Goal: Task Accomplishment & Management: Use online tool/utility

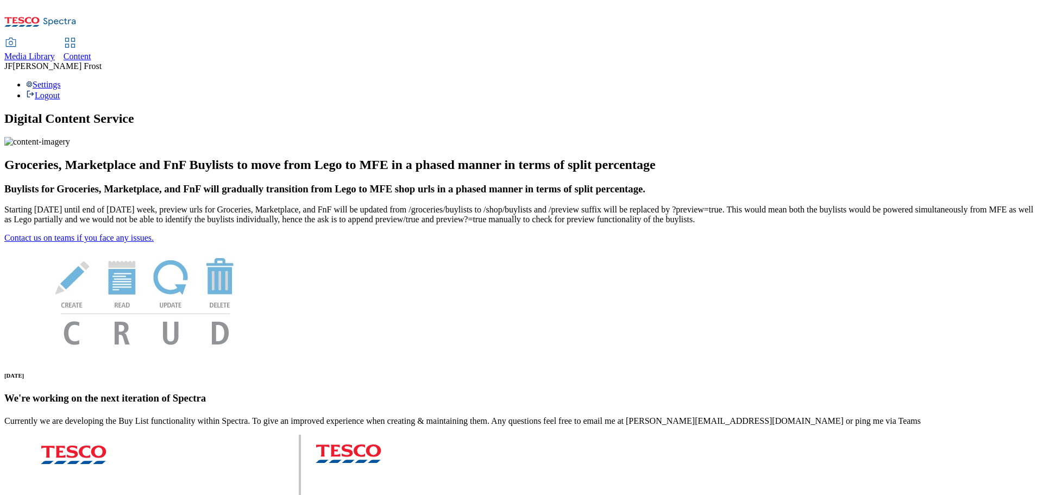
click at [91, 52] on div "Content" at bounding box center [78, 57] width 28 height 10
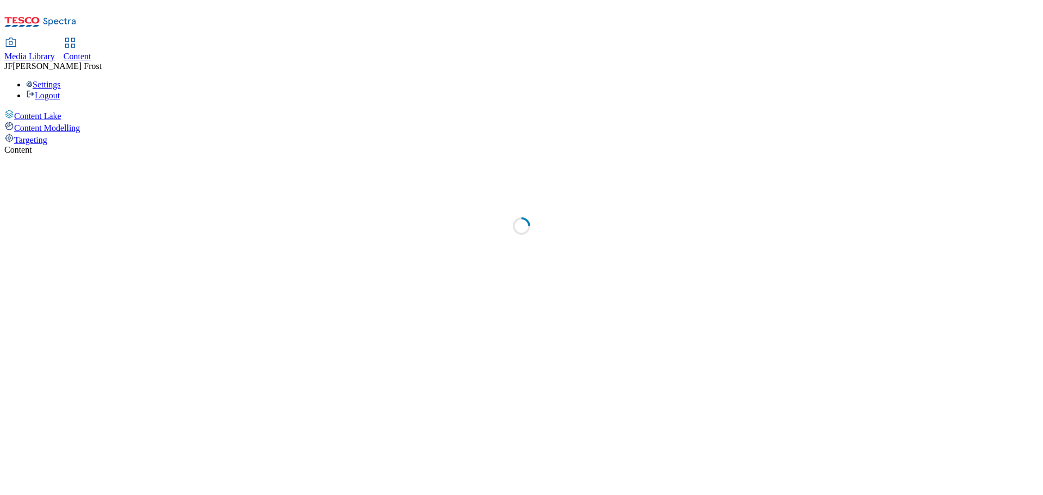
select select "ghs-uk"
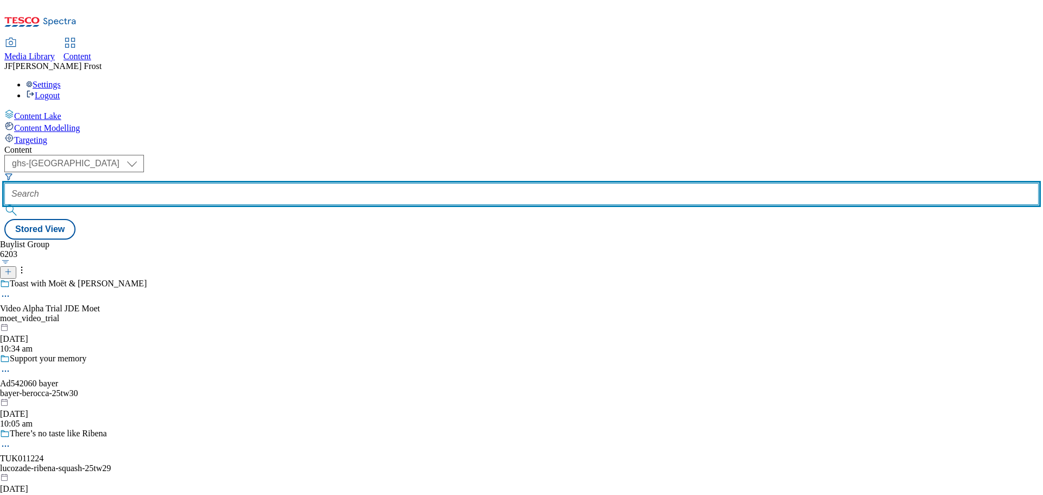
click at [294, 183] on input "text" at bounding box center [521, 194] width 1034 height 22
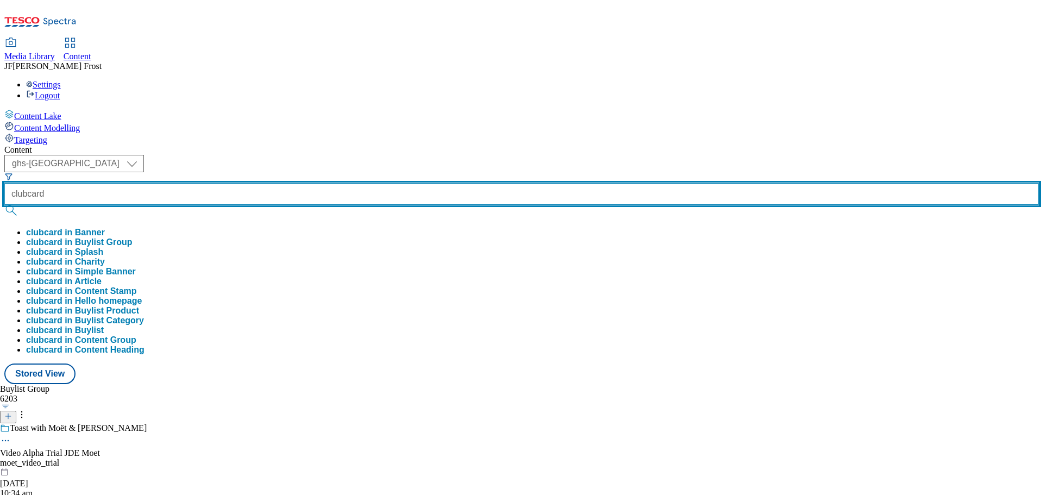
type input "clubcard"
click at [4, 205] on button "submit" at bounding box center [11, 210] width 15 height 11
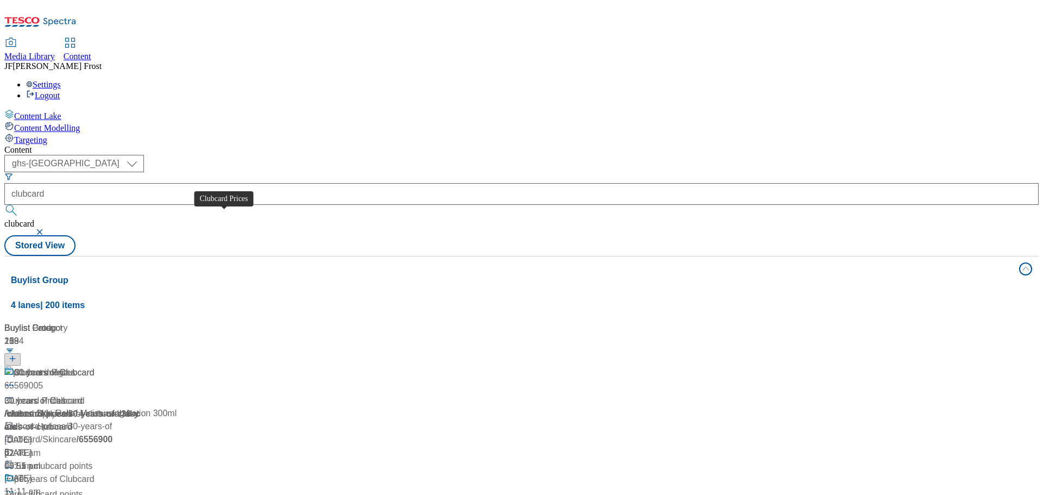
click at [76, 366] on div "Clubcard Prices" at bounding box center [44, 372] width 61 height 13
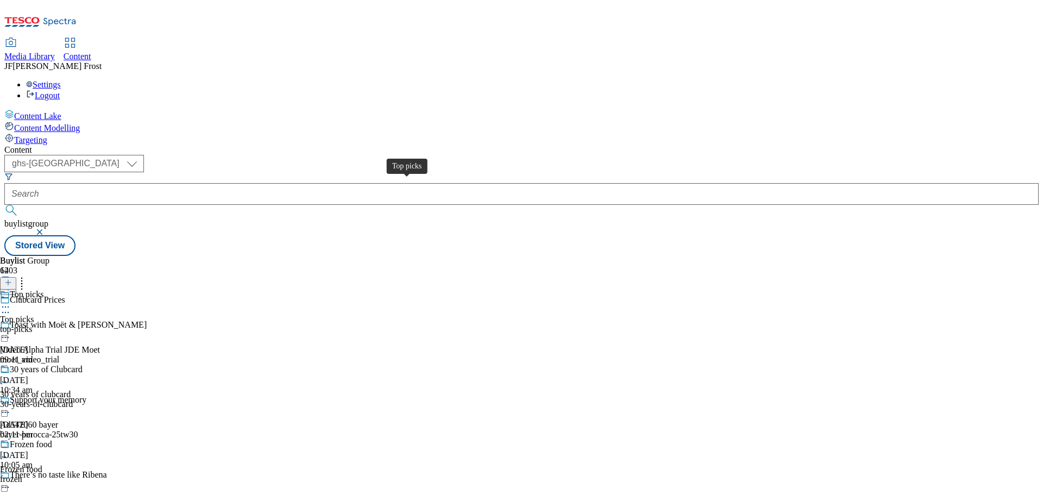
click at [34, 315] on div "Top picks" at bounding box center [17, 320] width 34 height 10
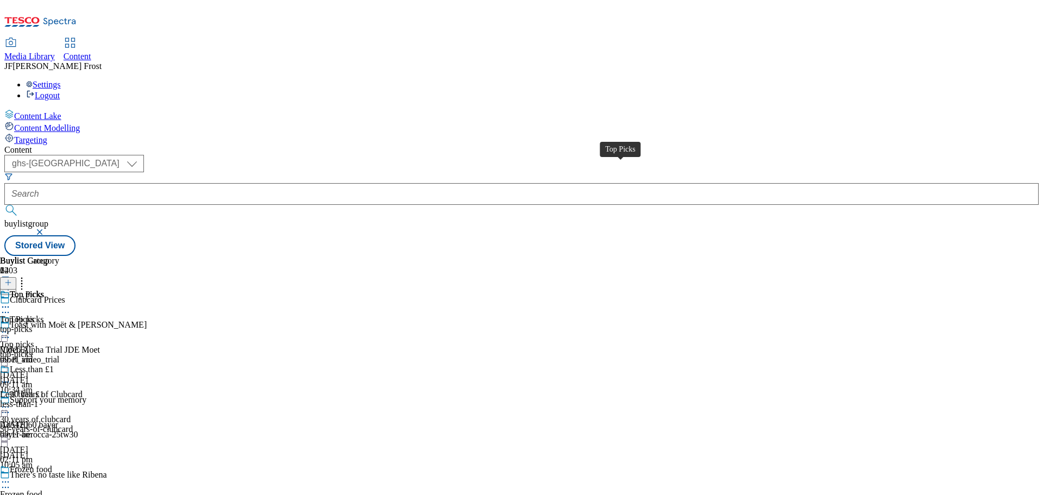
click at [44, 290] on div "Top Picks" at bounding box center [27, 295] width 34 height 10
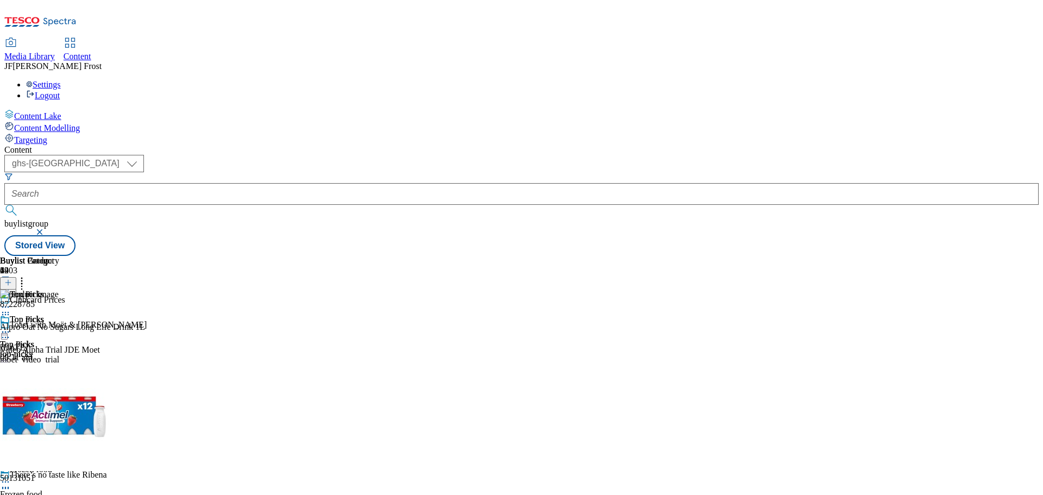
click at [11, 327] on icon at bounding box center [5, 332] width 11 height 11
click at [68, 451] on span "Un-publish" at bounding box center [51, 455] width 35 height 8
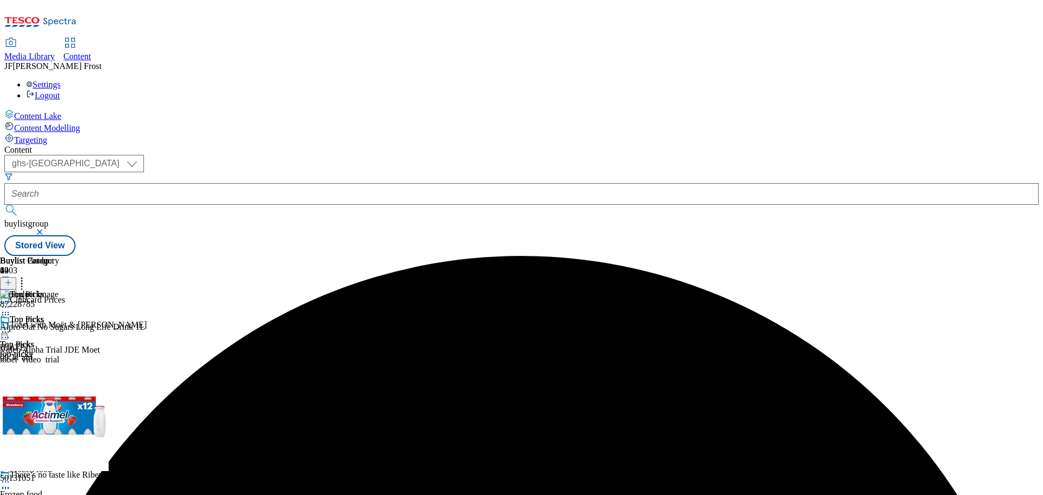
click at [11, 327] on icon at bounding box center [5, 332] width 11 height 11
click at [70, 413] on span "Un-preview" at bounding box center [52, 417] width 36 height 8
click at [27, 275] on icon at bounding box center [21, 280] width 11 height 11
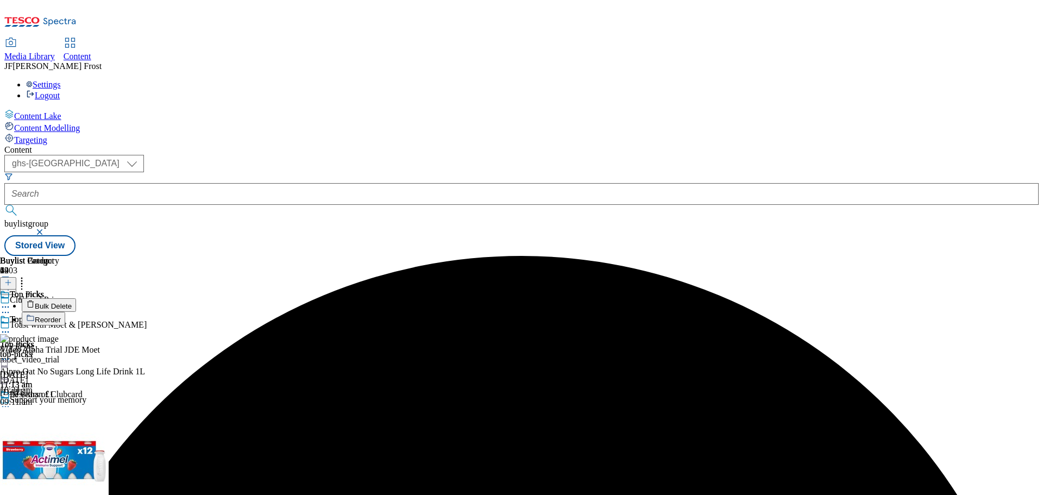
click at [76, 298] on button "Bulk Delete" at bounding box center [49, 305] width 54 height 14
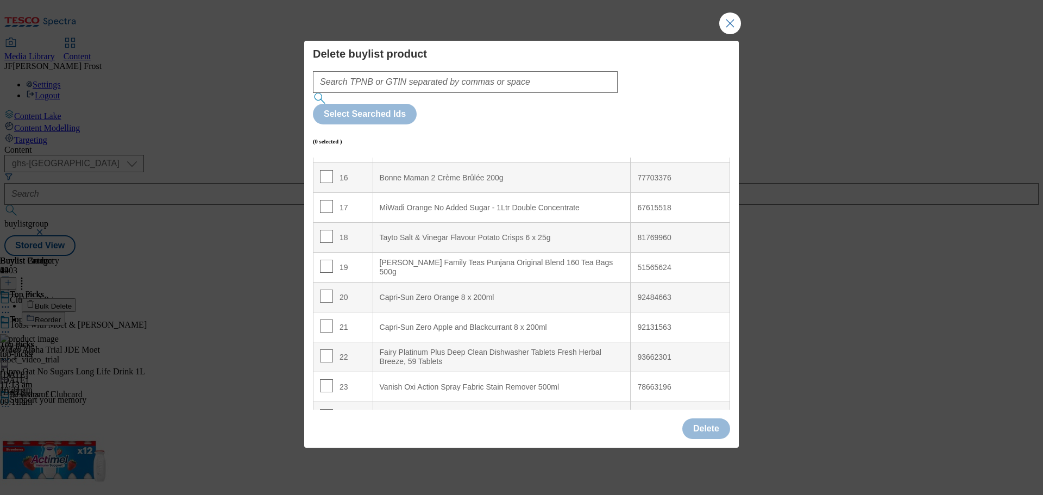
scroll to position [543, 0]
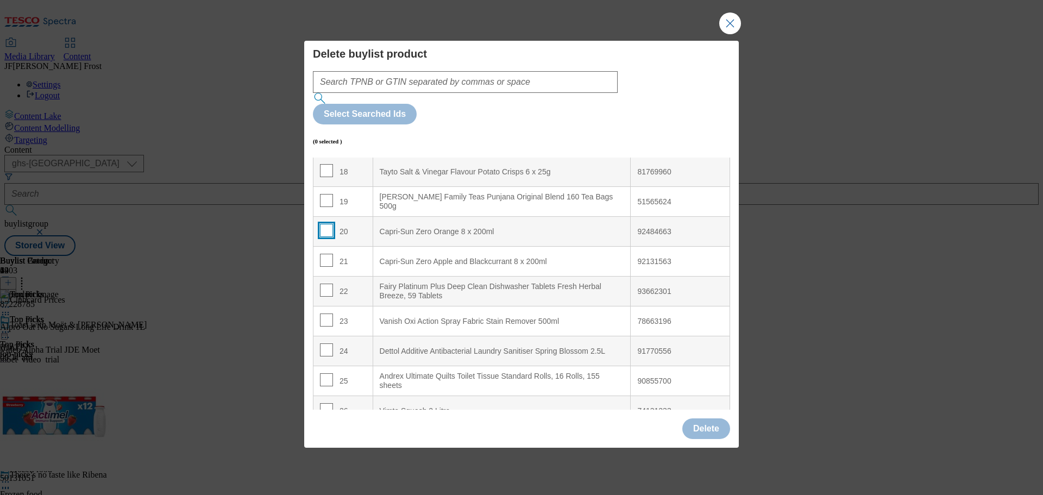
click at [322, 224] on input "Modal" at bounding box center [326, 230] width 13 height 13
checkbox input "true"
click at [323, 254] on input "Modal" at bounding box center [326, 260] width 13 height 13
checkbox input "true"
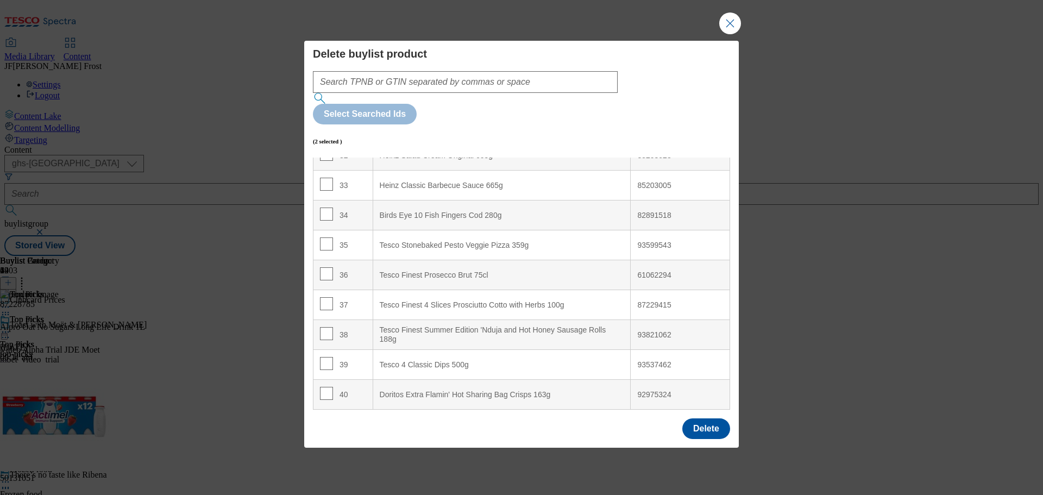
scroll to position [1032, 0]
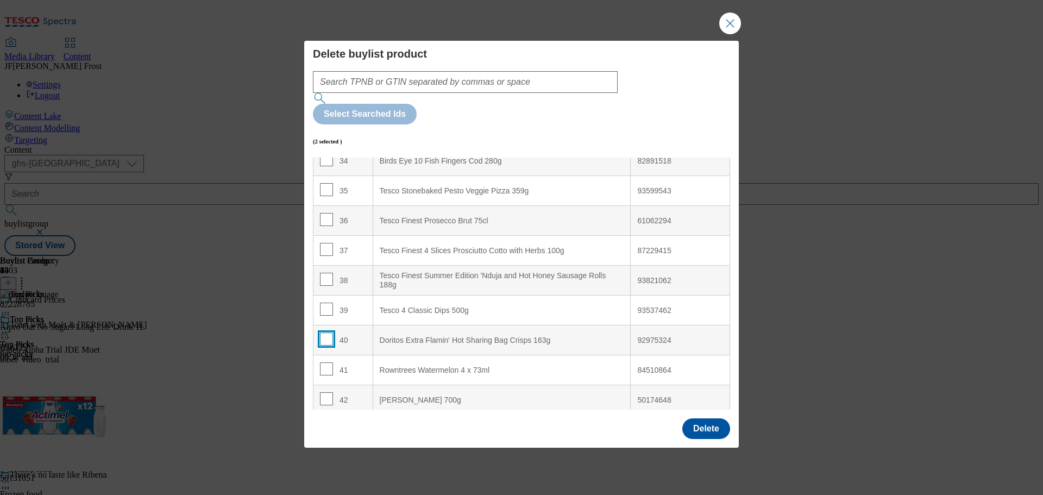
click at [324, 332] on input "Modal" at bounding box center [326, 338] width 13 height 13
checkbox input "true"
click at [710, 418] on button "Delete" at bounding box center [706, 428] width 48 height 21
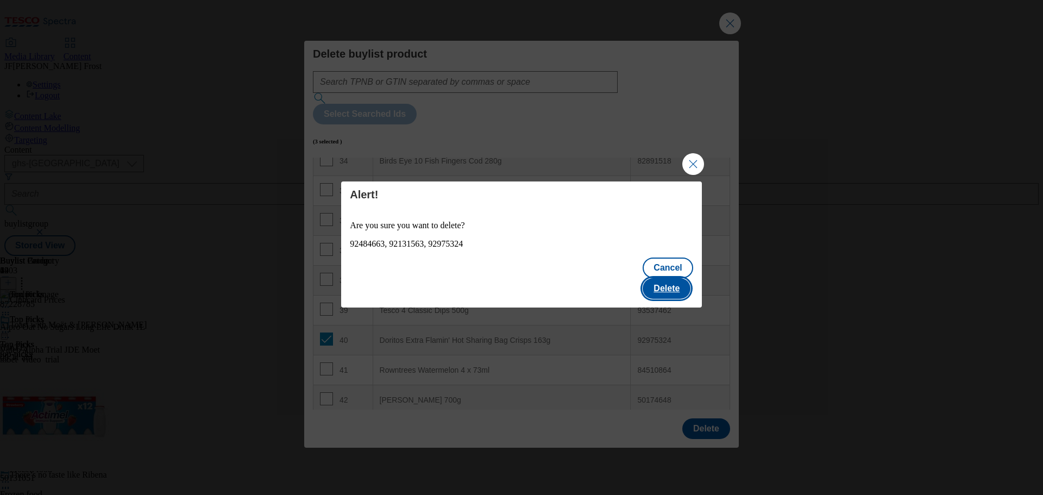
click at [678, 278] on button "Delete" at bounding box center [667, 288] width 48 height 21
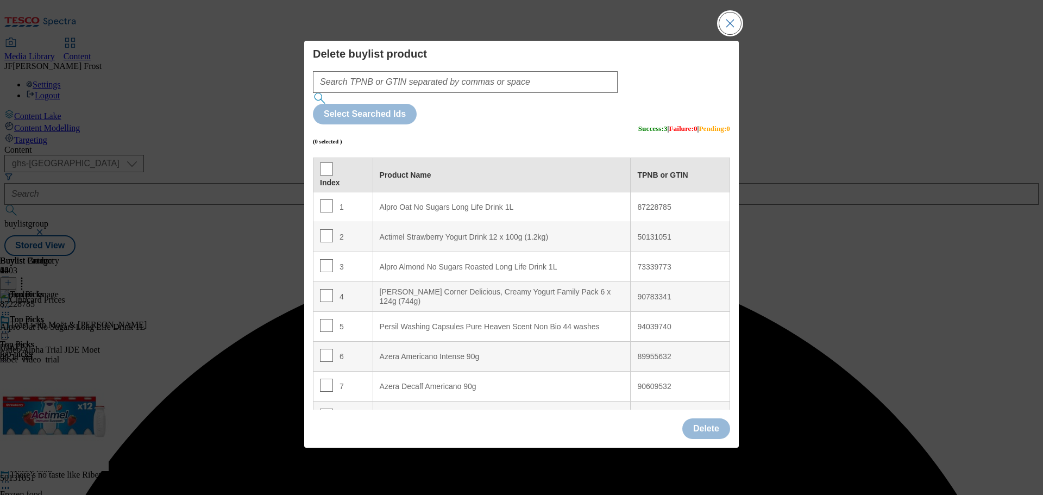
click at [736, 34] on button "Close Modal" at bounding box center [730, 23] width 22 height 22
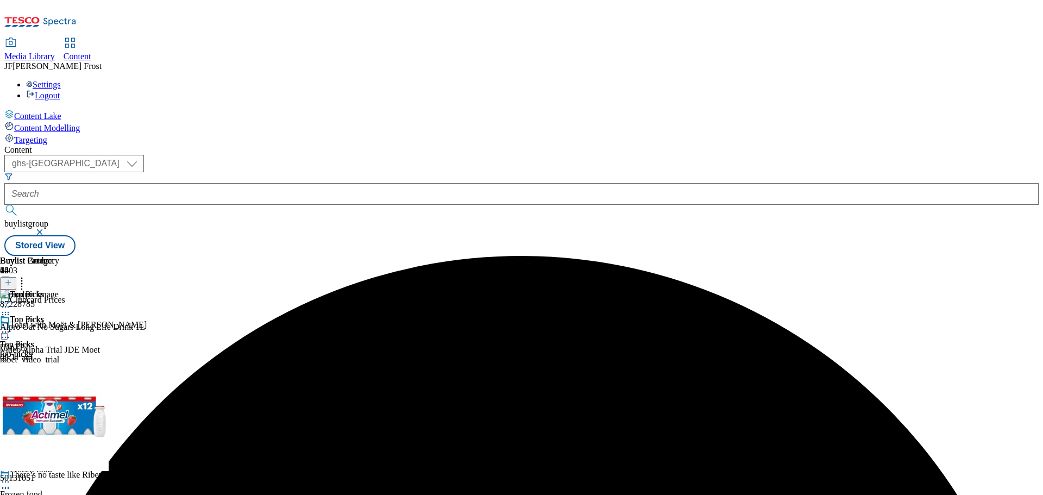
click at [11, 327] on icon at bounding box center [5, 332] width 11 height 11
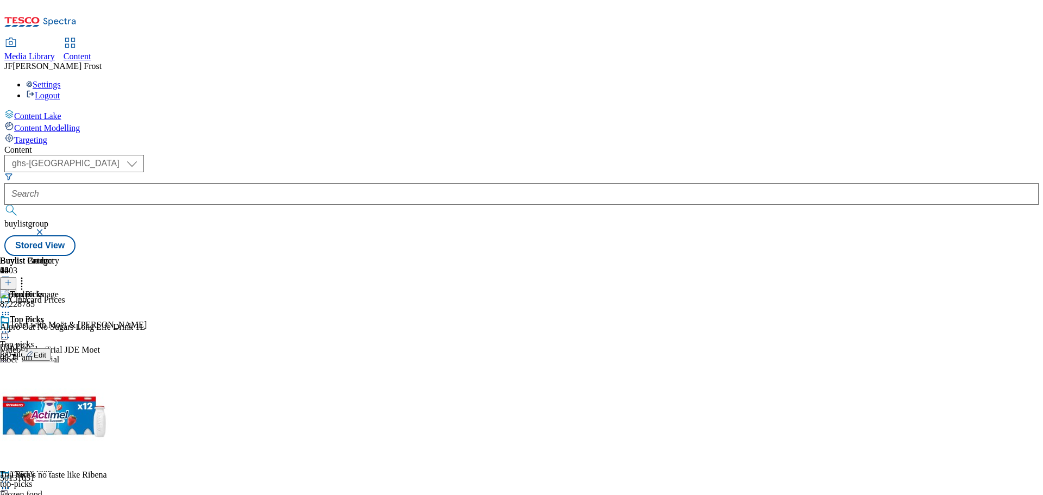
click at [64, 398] on button "Preview" at bounding box center [43, 404] width 42 height 12
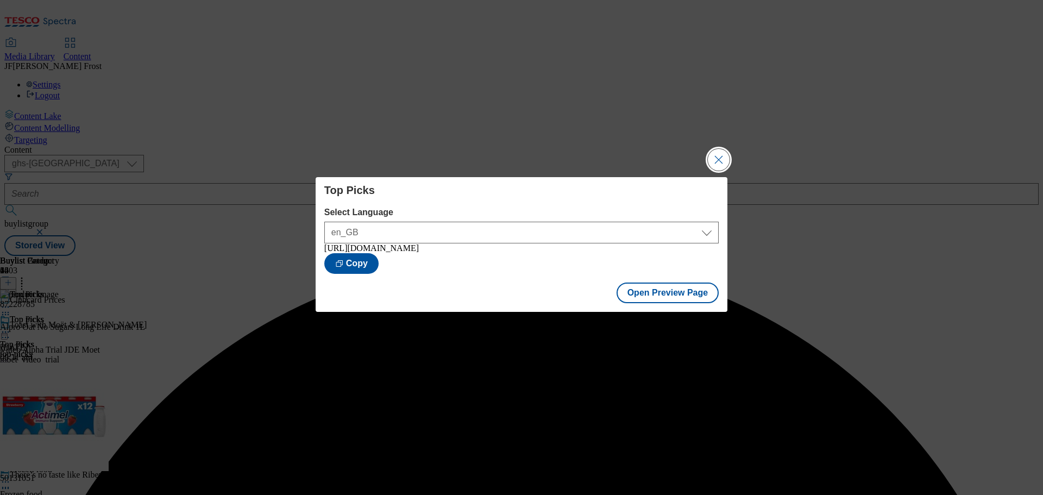
click at [715, 159] on button "Close Modal" at bounding box center [719, 160] width 22 height 22
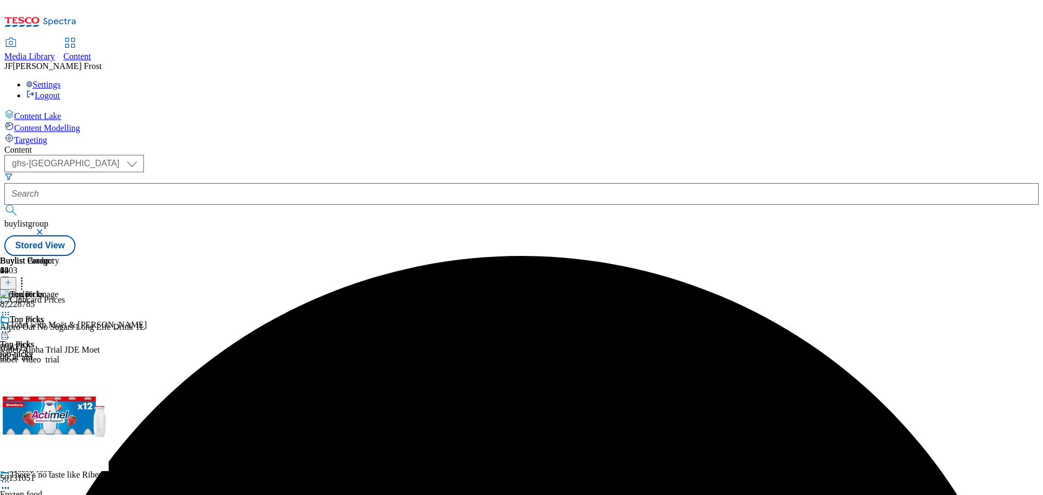
click at [11, 327] on icon at bounding box center [5, 332] width 11 height 11
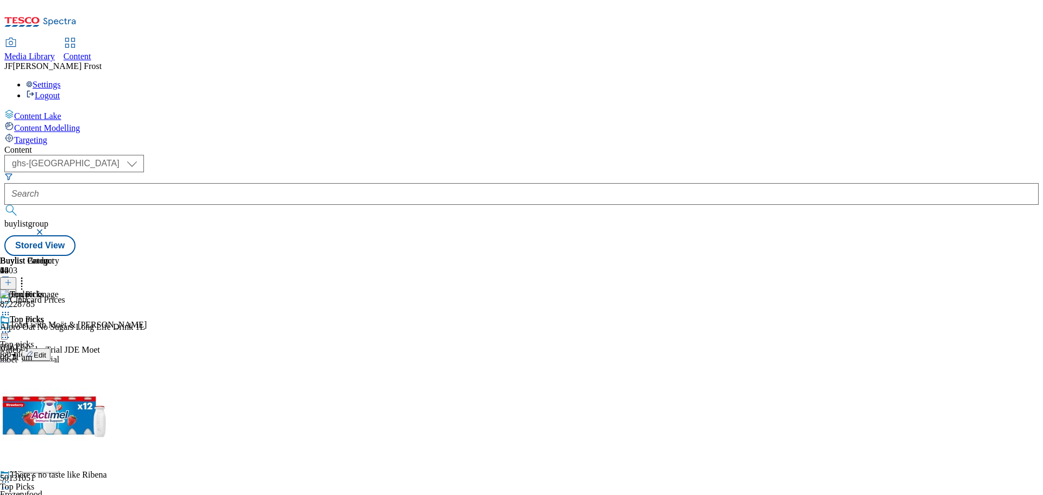
click at [58, 438] on span "Publish" at bounding box center [46, 442] width 24 height 8
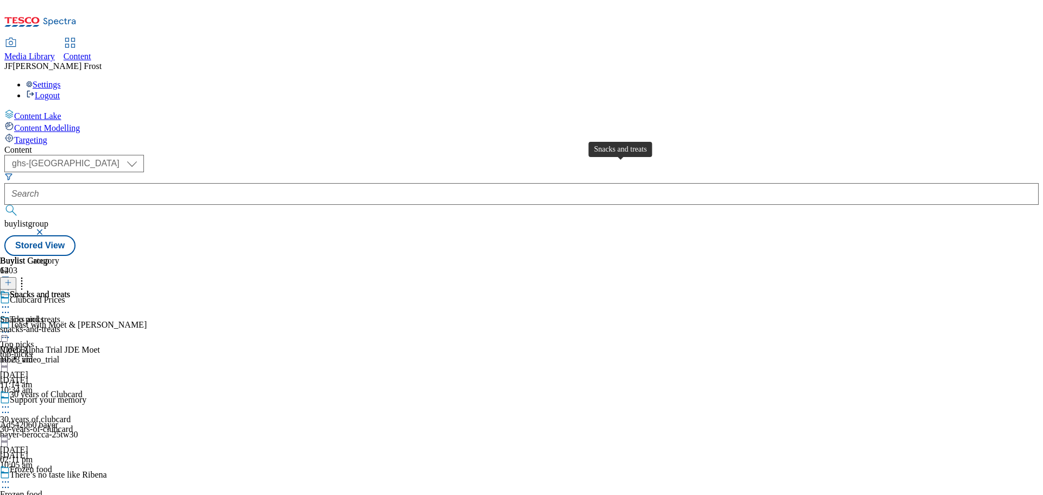
click at [70, 290] on div "Snacks and treats" at bounding box center [40, 295] width 60 height 10
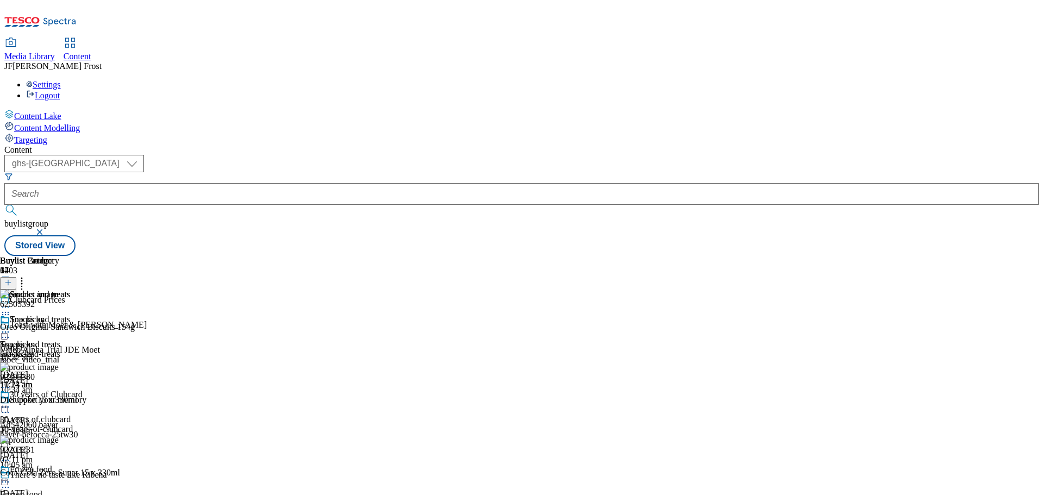
click at [11, 327] on icon at bounding box center [5, 332] width 11 height 11
click at [68, 451] on span "Un-publish" at bounding box center [51, 455] width 35 height 8
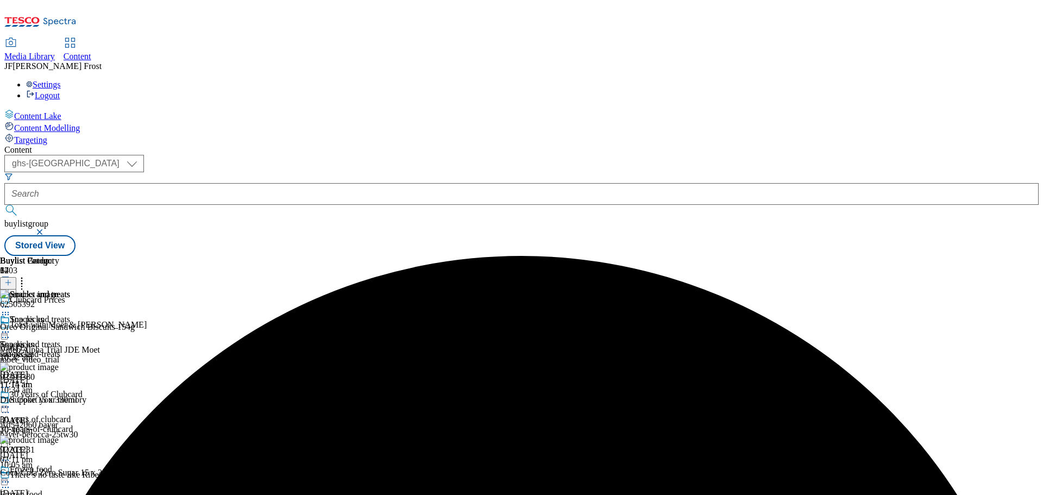
click at [11, 327] on icon at bounding box center [5, 332] width 11 height 11
click at [70, 413] on span "Un-preview" at bounding box center [52, 417] width 36 height 8
click at [27, 275] on icon at bounding box center [21, 280] width 11 height 11
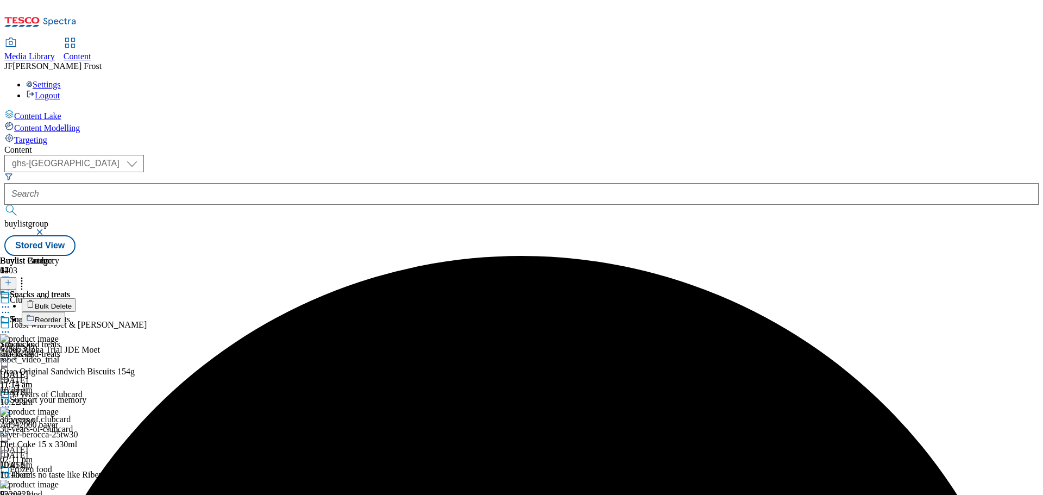
click at [76, 298] on button "Bulk Delete" at bounding box center [49, 305] width 54 height 14
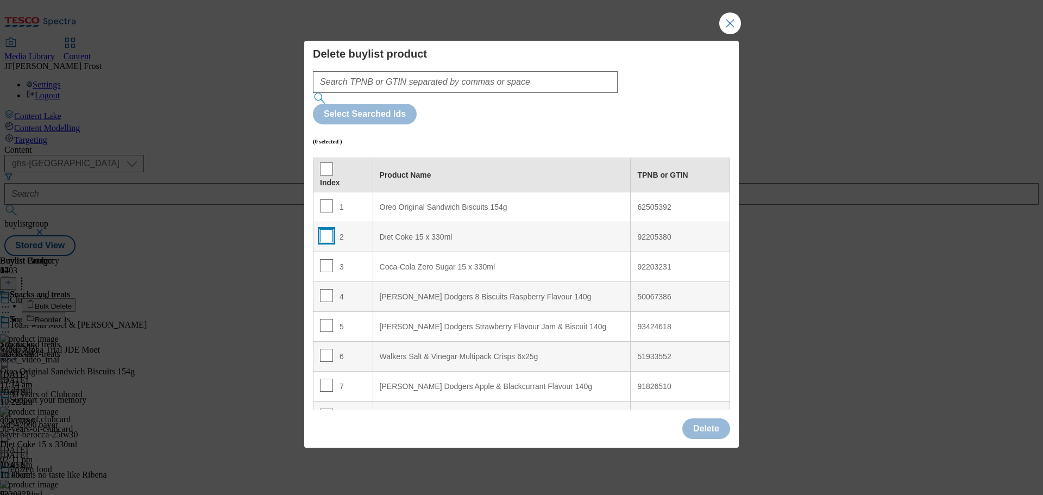
click at [327, 229] on input "Modal" at bounding box center [326, 235] width 13 height 13
checkbox input "true"
click at [324, 259] on input "Modal" at bounding box center [326, 265] width 13 height 13
checkbox input "true"
click at [327, 289] on input "Modal" at bounding box center [326, 295] width 13 height 13
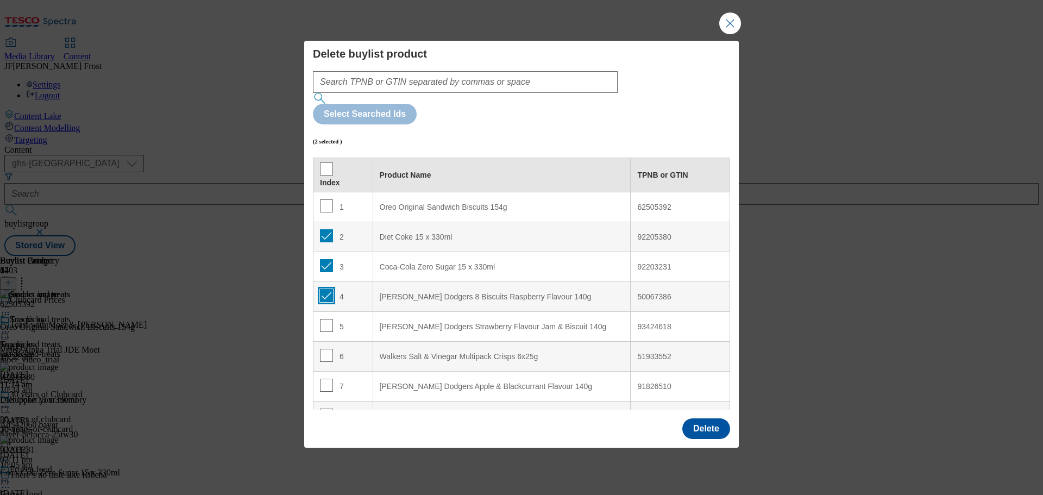
checkbox input "true"
click at [324, 319] on input "Modal" at bounding box center [326, 325] width 13 height 13
checkbox input "true"
click at [325, 342] on td "6" at bounding box center [343, 357] width 60 height 30
click at [325, 349] on input "Modal" at bounding box center [326, 355] width 13 height 13
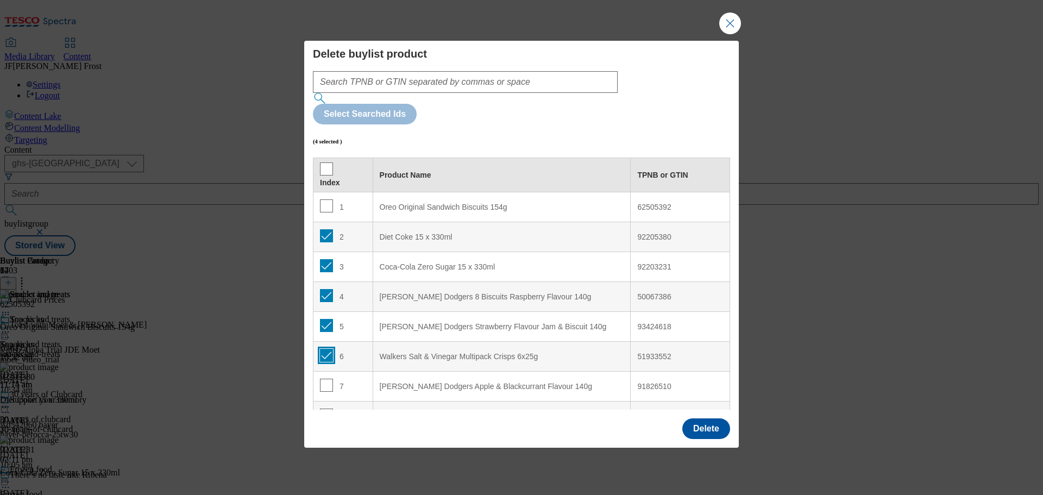
checkbox input "true"
click at [328, 379] on input "Modal" at bounding box center [326, 385] width 13 height 13
checkbox input "true"
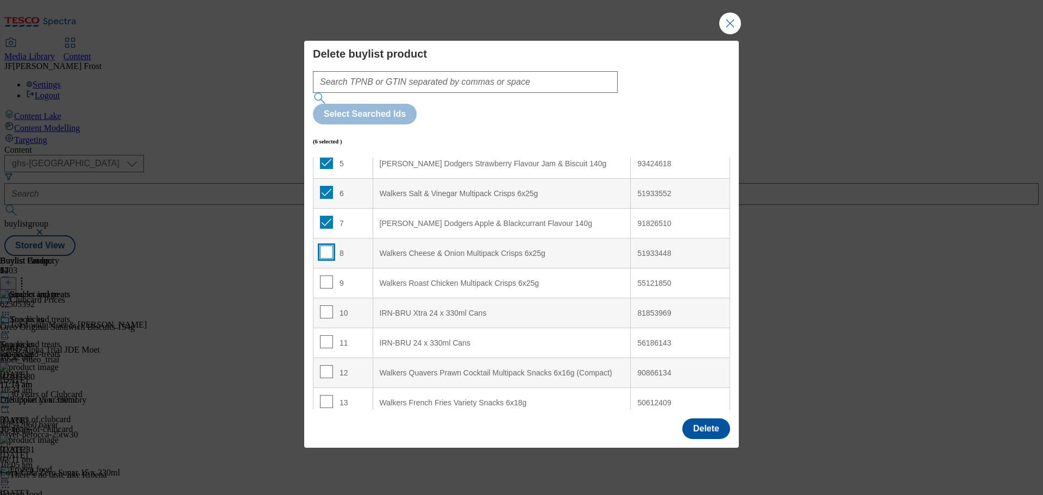
click at [323, 246] on input "Modal" at bounding box center [326, 252] width 13 height 13
checkbox input "true"
click at [323, 275] on input "Modal" at bounding box center [326, 281] width 13 height 13
checkbox input "true"
click at [322, 305] on input "Modal" at bounding box center [326, 311] width 13 height 13
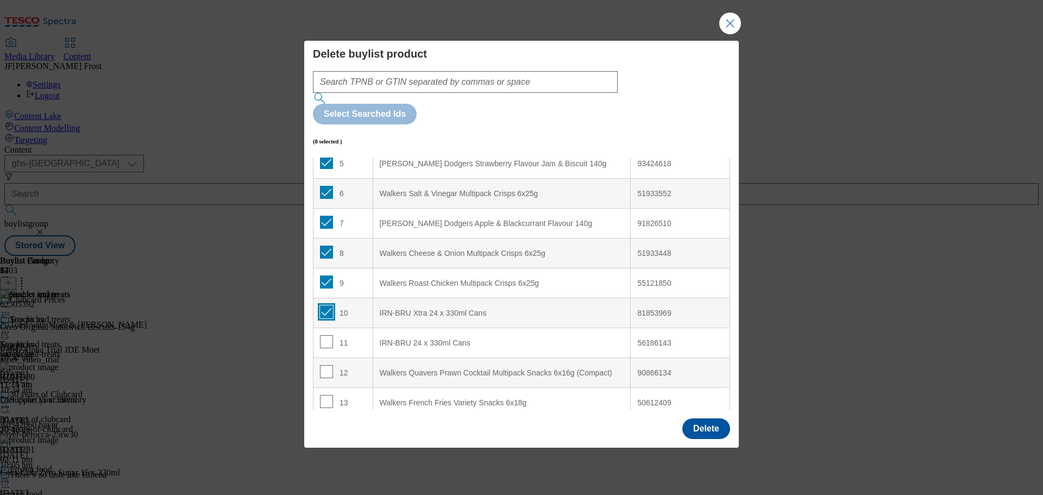
checkbox input "true"
click at [324, 335] on input "Modal" at bounding box center [326, 341] width 13 height 13
checkbox input "true"
click at [327, 358] on td "12" at bounding box center [343, 373] width 60 height 30
click at [325, 365] on input "Modal" at bounding box center [326, 371] width 13 height 13
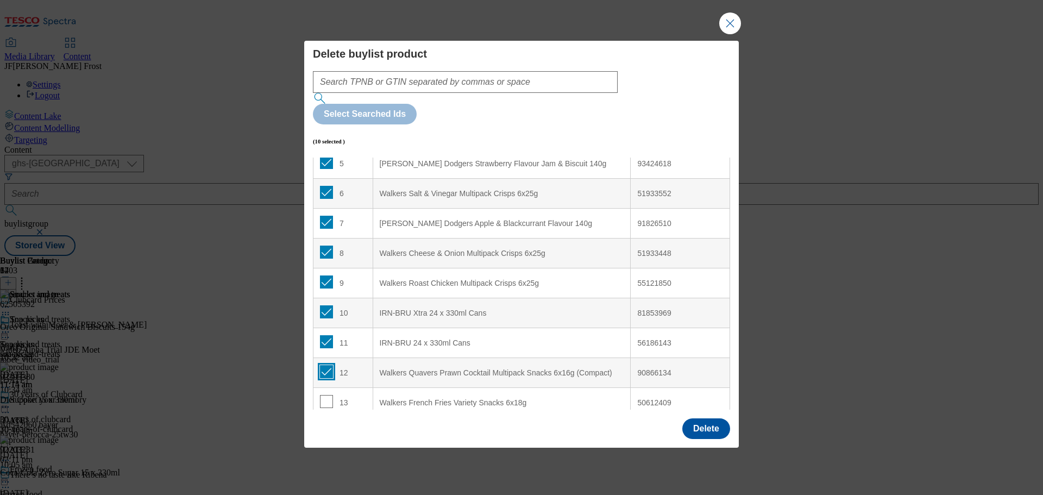
checkbox input "true"
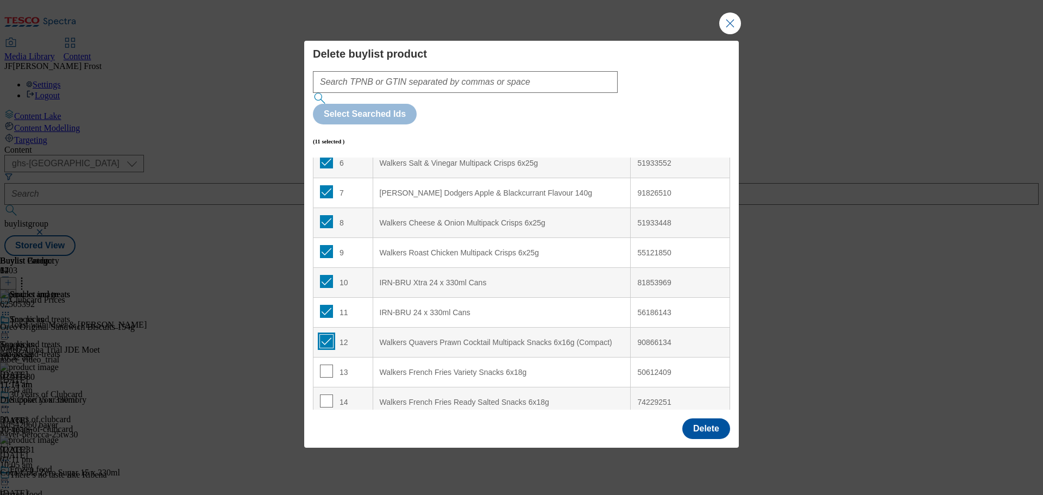
scroll to position [272, 0]
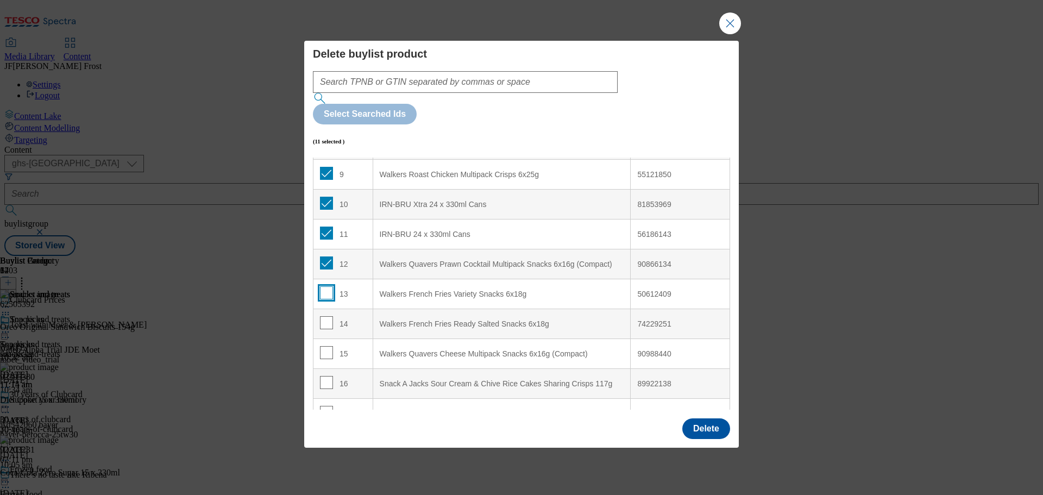
click at [322, 286] on input "Modal" at bounding box center [326, 292] width 13 height 13
checkbox input "true"
click at [326, 316] on input "Modal" at bounding box center [326, 322] width 13 height 13
checkbox input "true"
click at [327, 346] on input "Modal" at bounding box center [326, 352] width 13 height 13
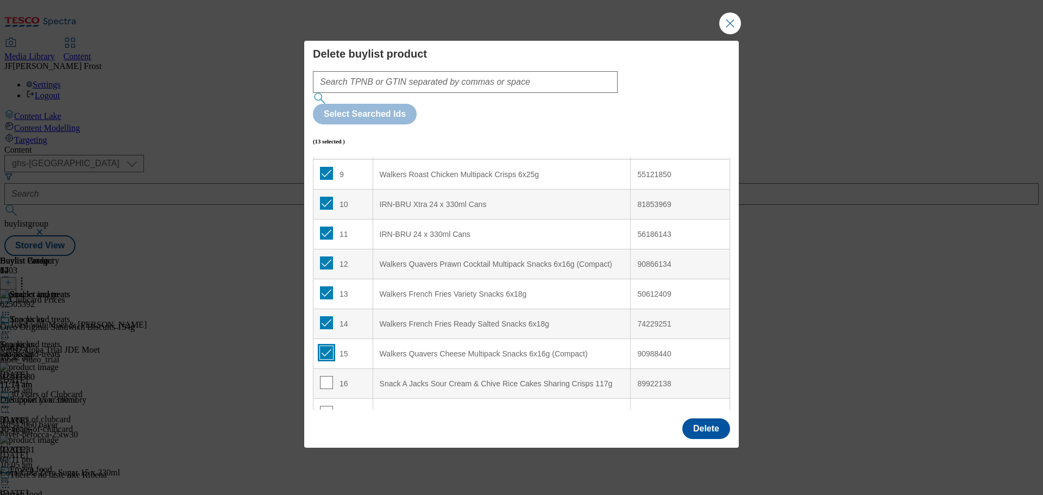
checkbox input "true"
click at [332, 376] on div "16" at bounding box center [343, 384] width 46 height 16
click at [330, 376] on input "Modal" at bounding box center [326, 382] width 13 height 13
checkbox input "true"
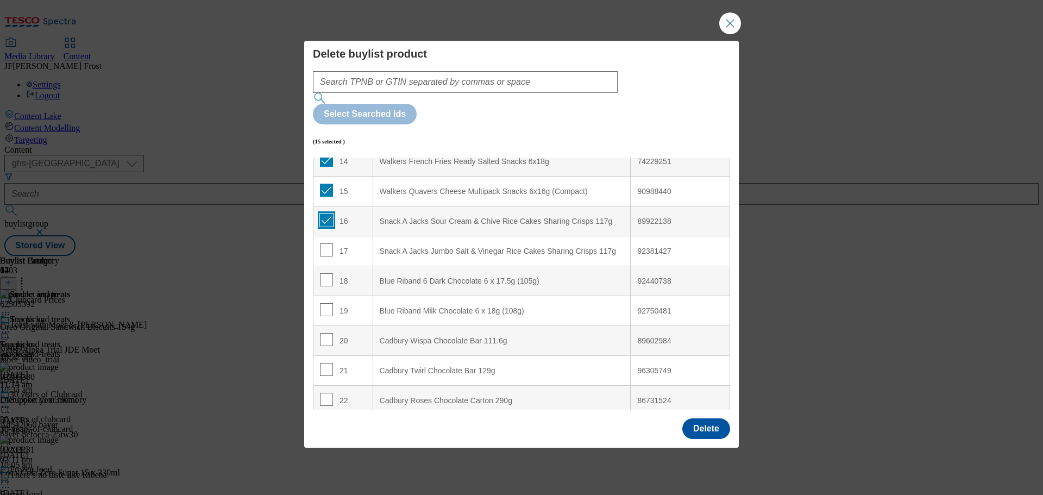
scroll to position [435, 0]
click at [324, 243] on input "Modal" at bounding box center [326, 249] width 13 height 13
checkbox input "true"
click at [325, 273] on input "Modal" at bounding box center [326, 279] width 13 height 13
checkbox input "true"
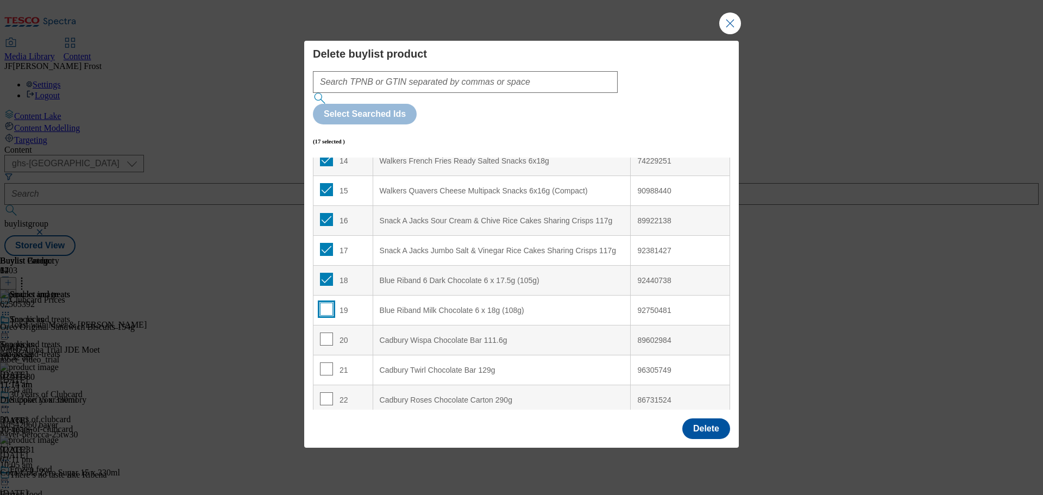
click at [326, 303] on input "Modal" at bounding box center [326, 309] width 13 height 13
checkbox input "true"
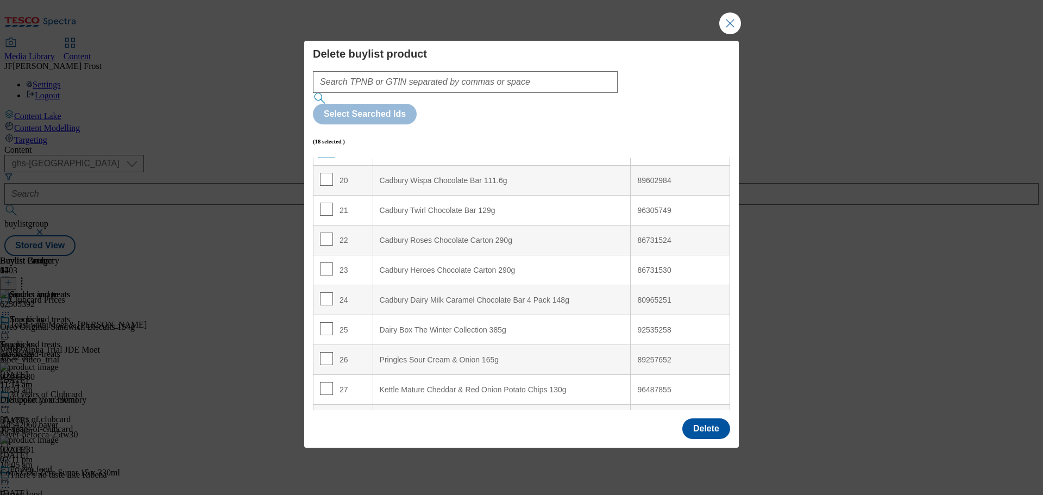
scroll to position [598, 0]
click at [327, 229] on input "Modal" at bounding box center [326, 235] width 13 height 13
checkbox input "true"
click at [325, 259] on input "Modal" at bounding box center [326, 265] width 13 height 13
checkbox input "true"
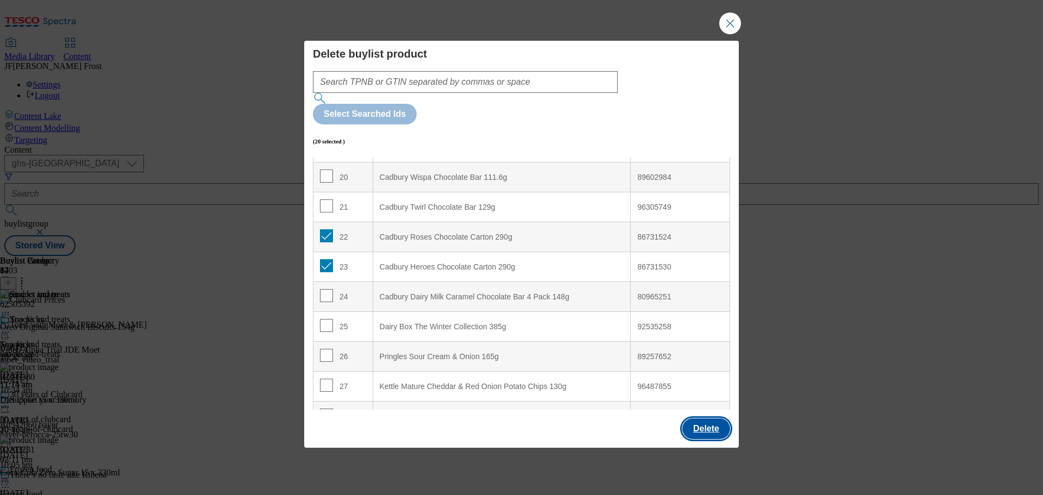
click at [704, 418] on button "Delete" at bounding box center [706, 428] width 48 height 21
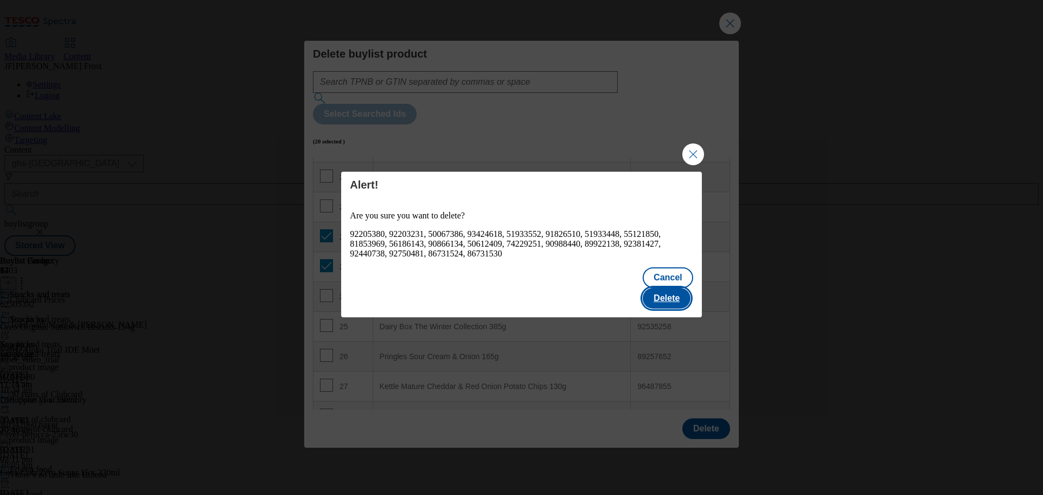
click at [687, 288] on button "Delete" at bounding box center [667, 298] width 48 height 21
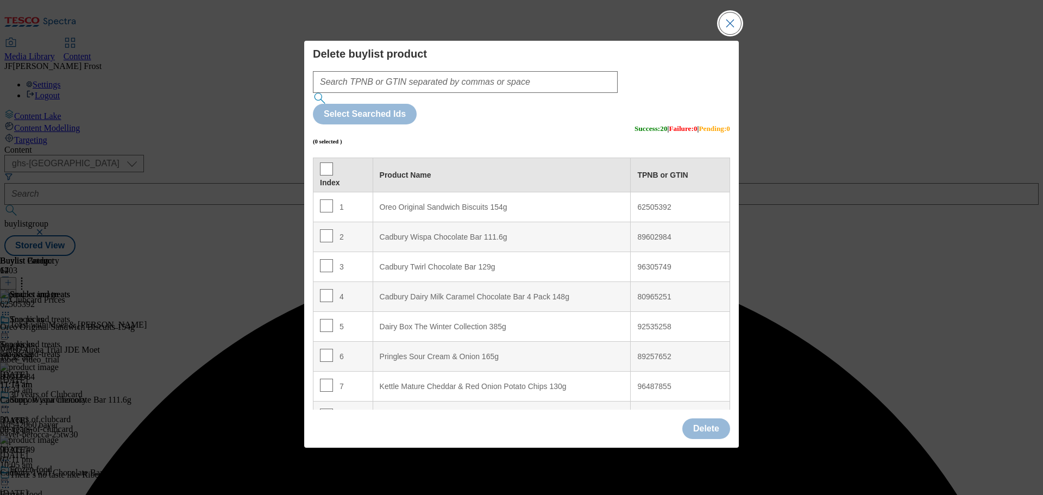
click at [731, 34] on button "Close Modal" at bounding box center [730, 23] width 22 height 22
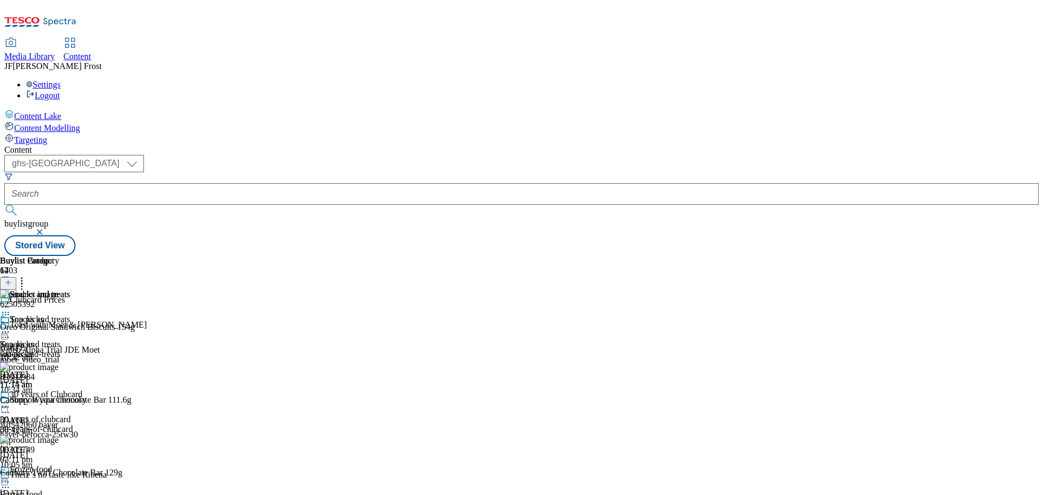
click at [16, 277] on button at bounding box center [8, 283] width 16 height 12
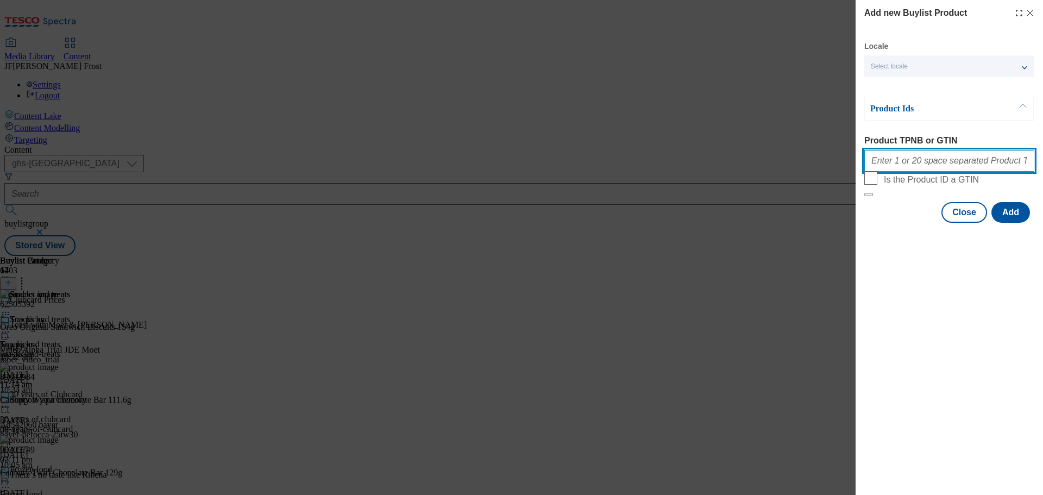
click at [911, 171] on input "Product TPNB or GTIN" at bounding box center [949, 161] width 170 height 22
paste input "50586748 83740339 91268414 93993675 71444461 89244848 93339230 63888346 9206220…"
type input "50586748 83740339 91268414 93993675 71444461 89244848 93339230 63888346 9206220…"
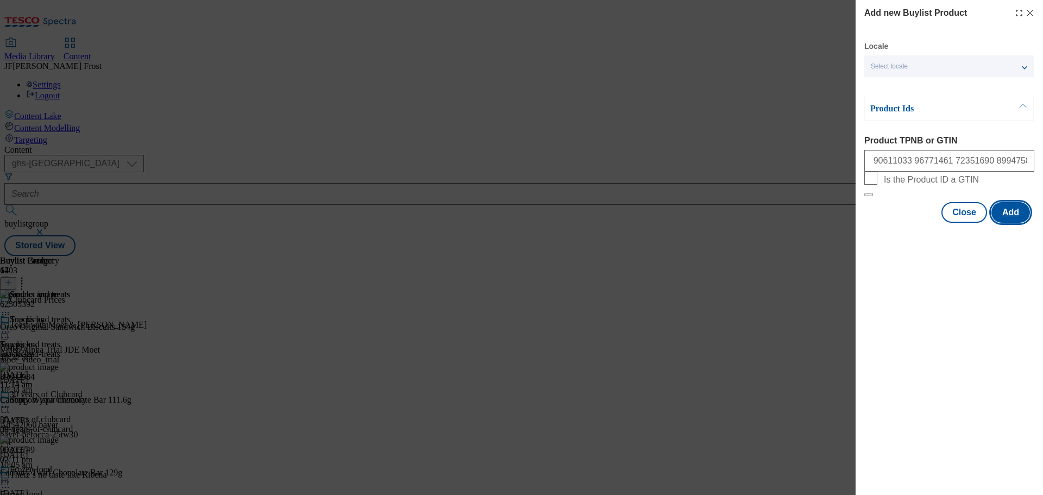
click at [1009, 223] on button "Add" at bounding box center [1010, 212] width 39 height 21
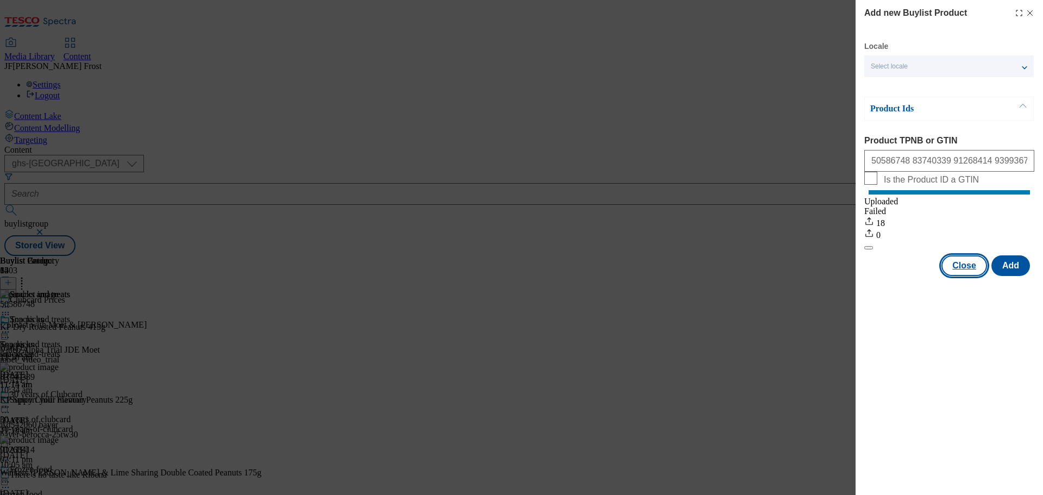
click at [964, 271] on button "Close" at bounding box center [964, 265] width 46 height 21
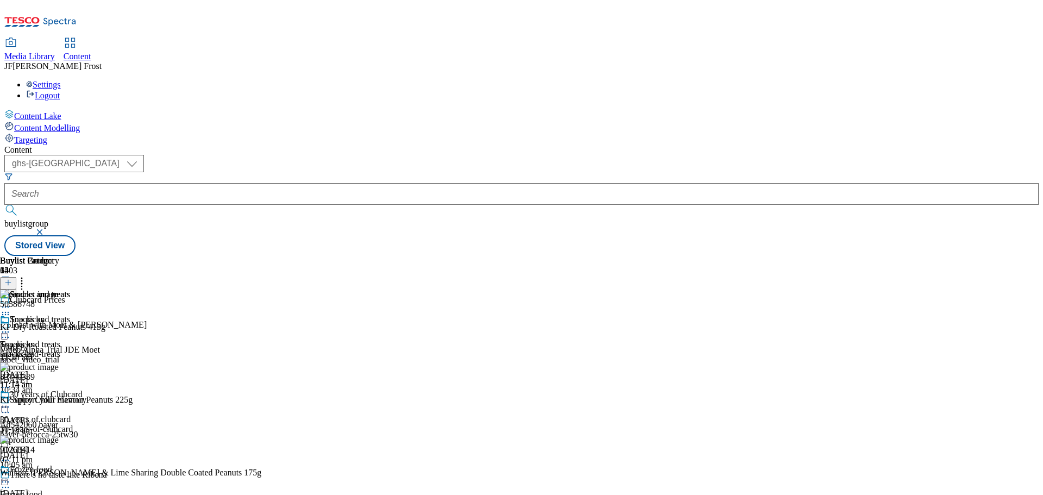
click at [12, 279] on icon at bounding box center [8, 283] width 8 height 8
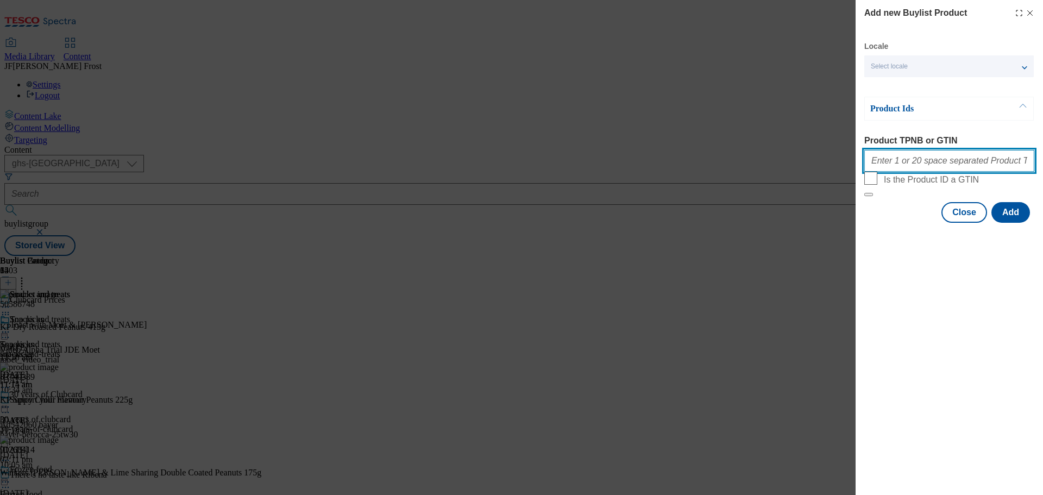
click at [906, 167] on input "Product TPNB or GTIN" at bounding box center [949, 161] width 170 height 22
paste input "94038187 93282629 96976449 93942575 93428741 93209690 92204800 93107539 9624577…"
type input "94038187 93282629 96976449 93942575 93428741 93209690 92204800 93107539 9624577…"
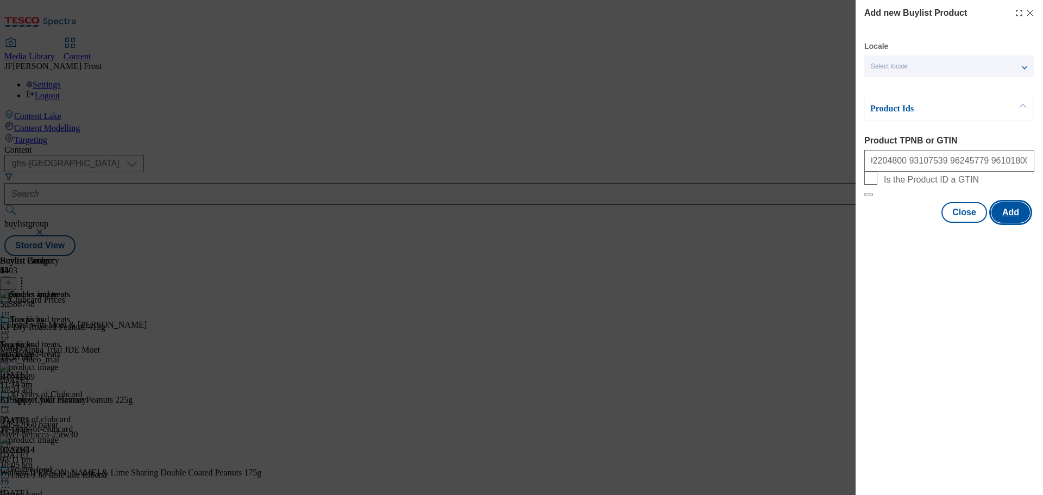
click at [1020, 223] on button "Add" at bounding box center [1010, 212] width 39 height 21
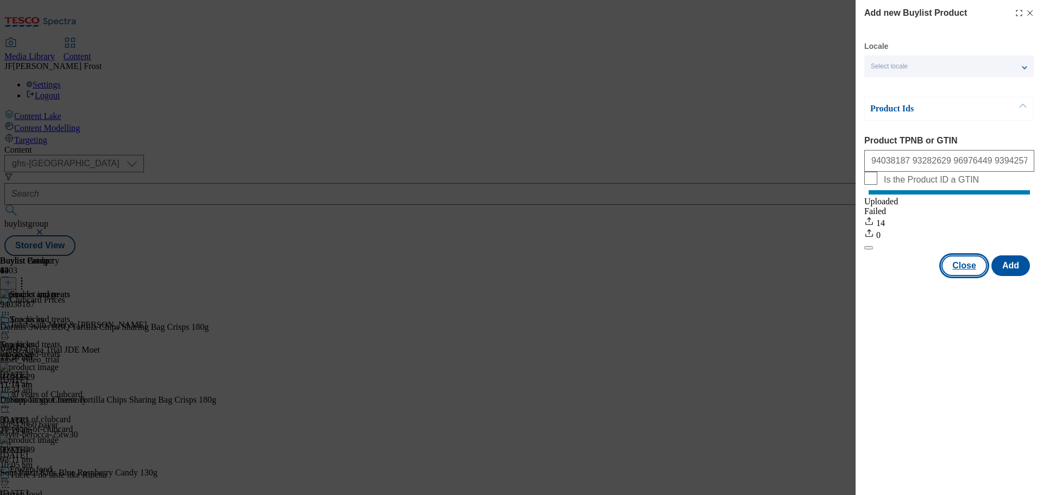
click at [955, 276] on button "Close" at bounding box center [964, 265] width 46 height 21
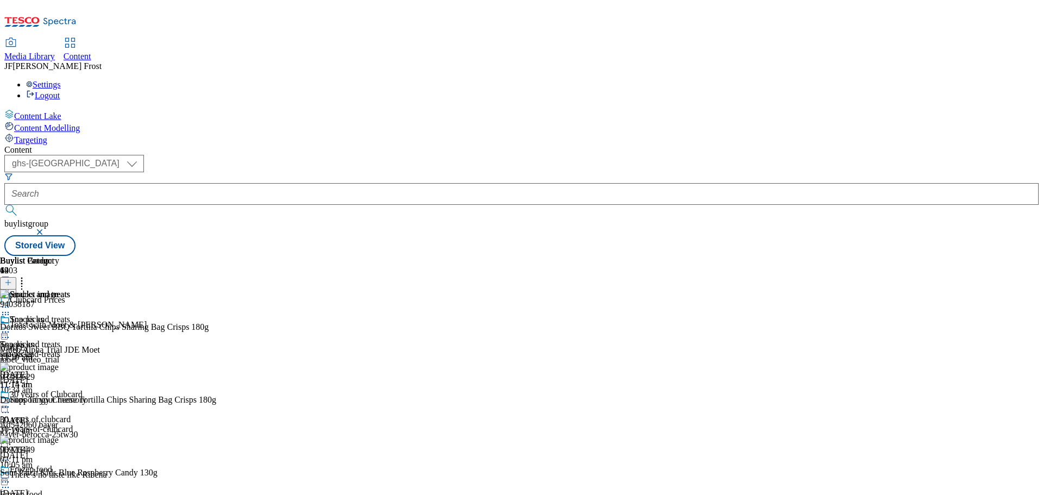
click at [23, 280] on circle at bounding box center [22, 281] width 2 height 2
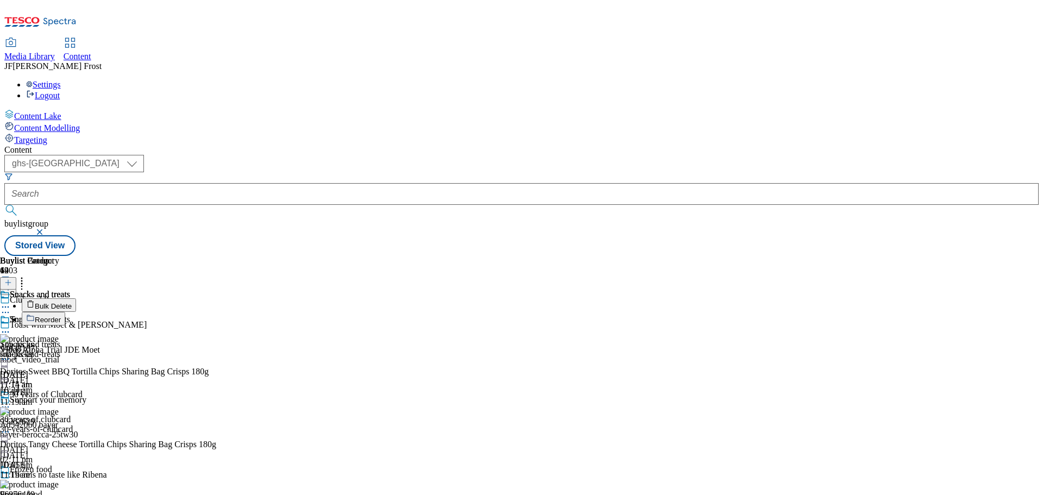
click at [65, 312] on button "Reorder" at bounding box center [43, 319] width 43 height 14
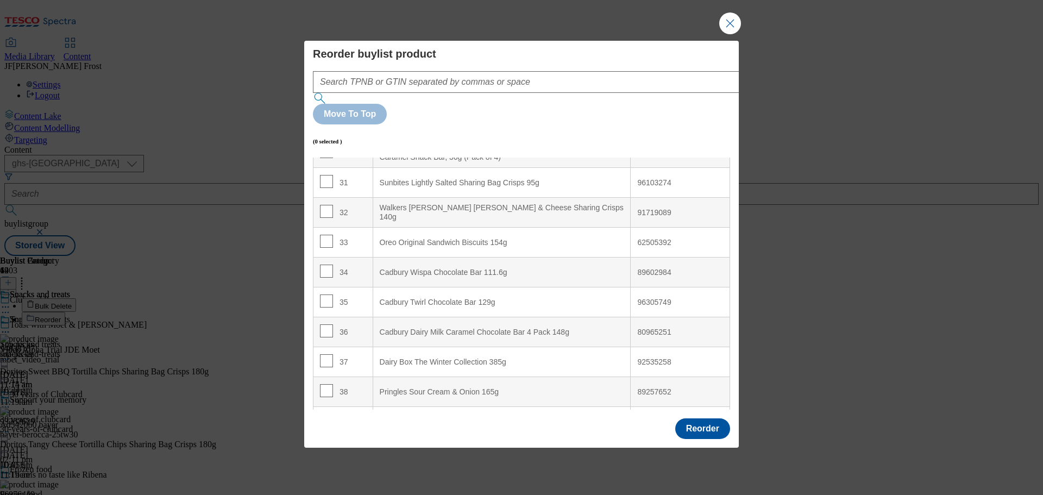
scroll to position [808, 0]
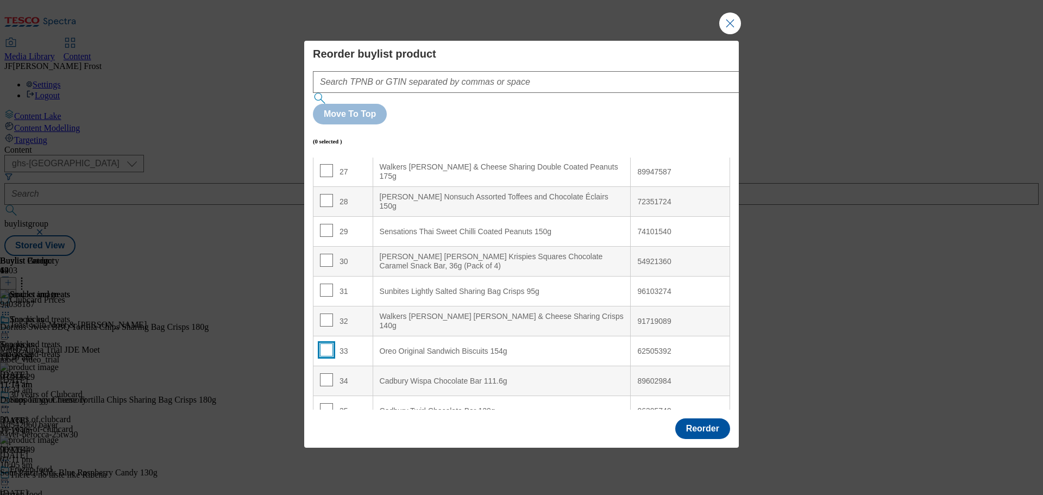
click at [324, 343] on input "Modal" at bounding box center [326, 349] width 13 height 13
checkbox input "true"
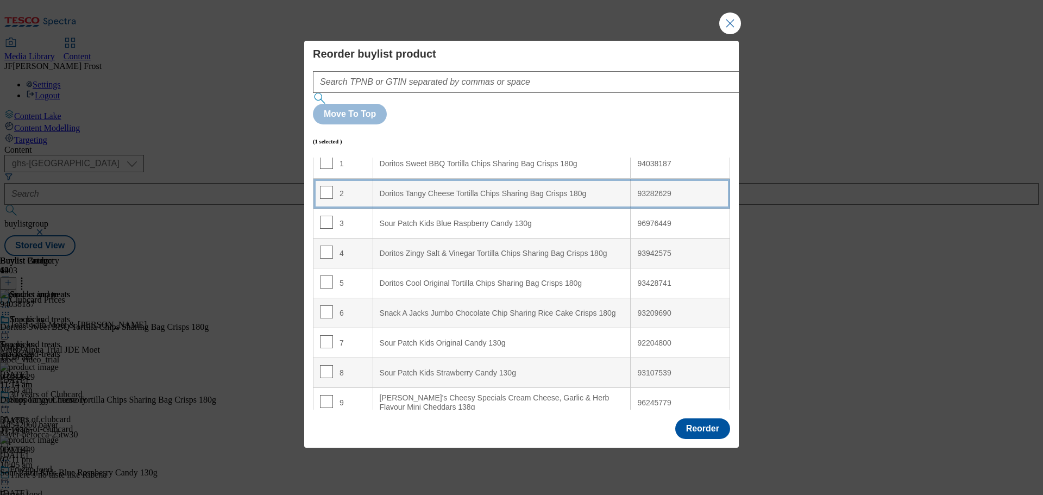
scroll to position [0, 0]
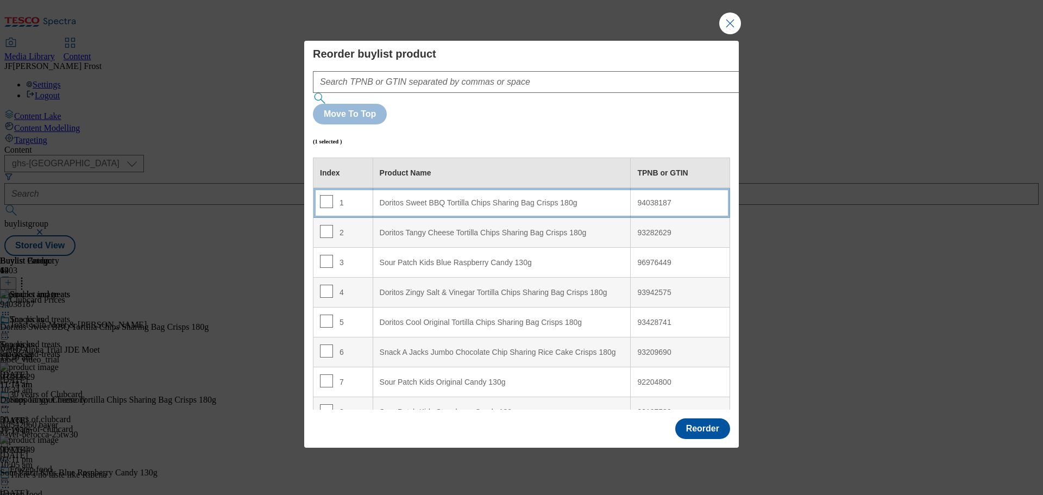
click at [451, 188] on 180g "Doritos Sweet BBQ Tortilla Chips Sharing Bag Crisps 180g" at bounding box center [502, 203] width 258 height 30
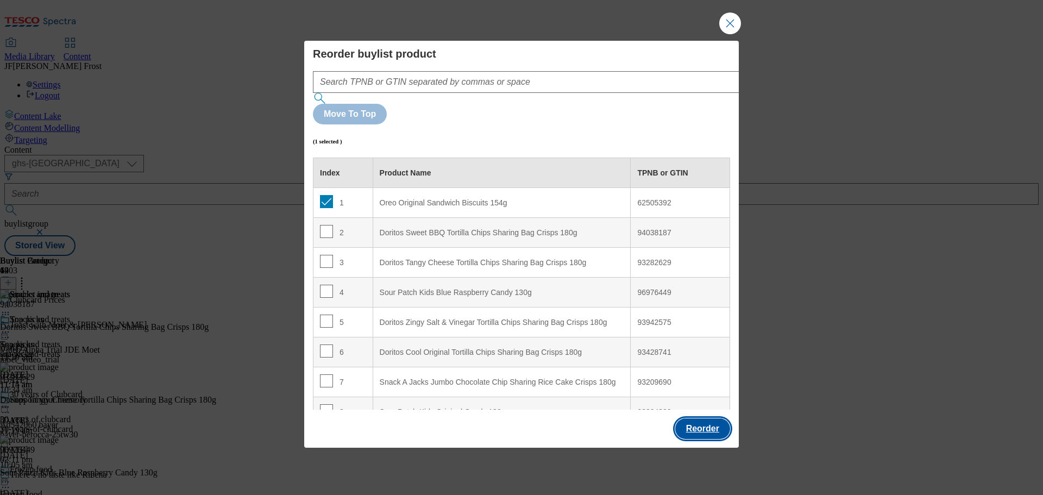
click at [720, 418] on button "Reorder" at bounding box center [702, 428] width 55 height 21
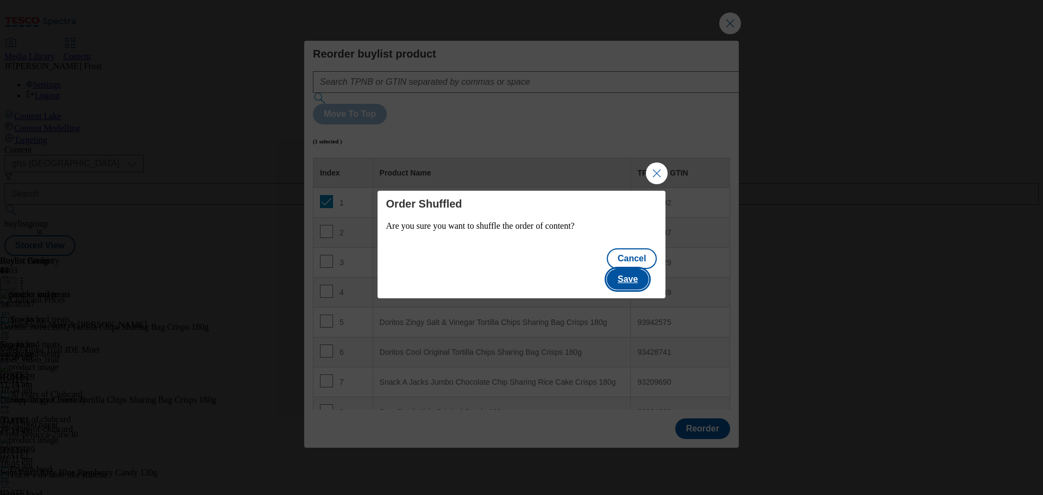
click at [630, 273] on button "Save" at bounding box center [628, 279] width 42 height 21
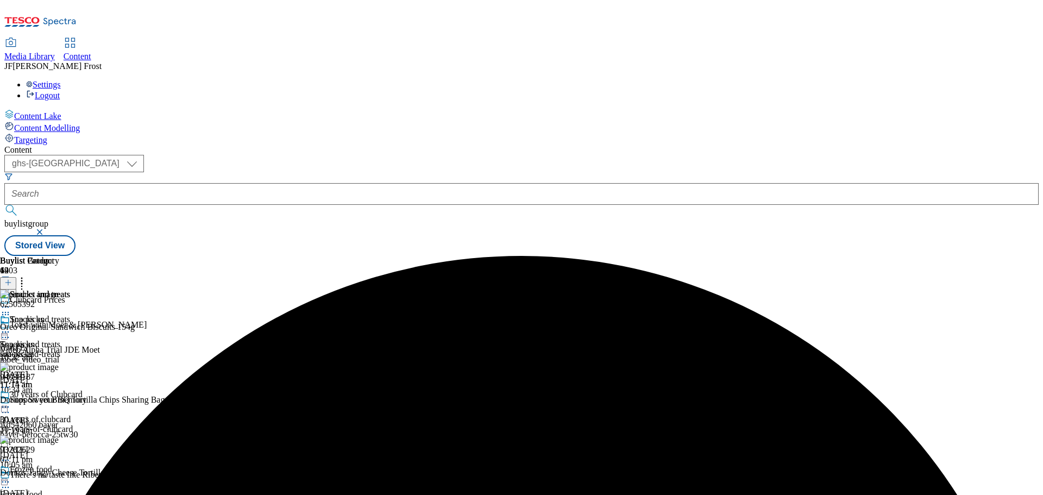
click at [11, 327] on icon at bounding box center [5, 332] width 11 height 11
click at [59, 401] on span "Preview" at bounding box center [47, 405] width 26 height 8
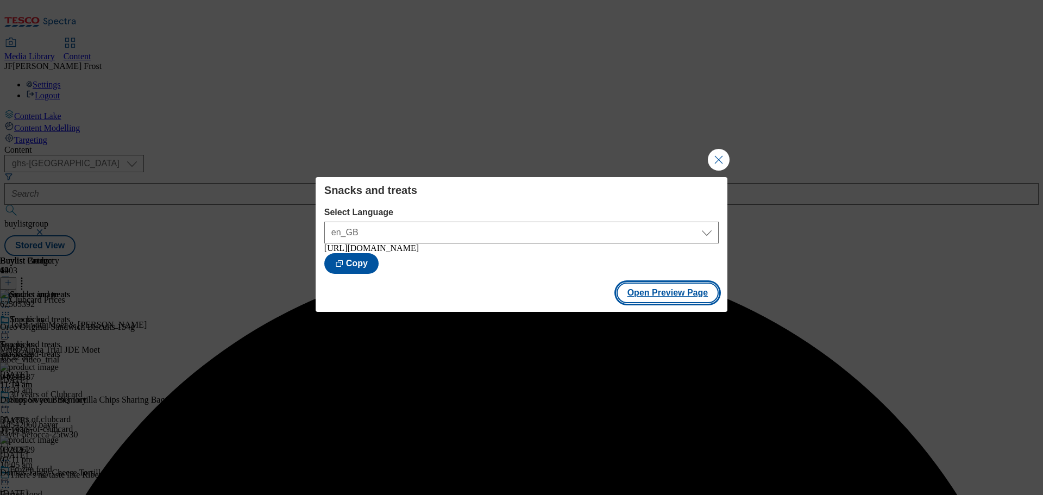
click at [682, 300] on button "Open Preview Page" at bounding box center [668, 293] width 103 height 21
click at [715, 155] on button "Close Modal" at bounding box center [719, 160] width 22 height 22
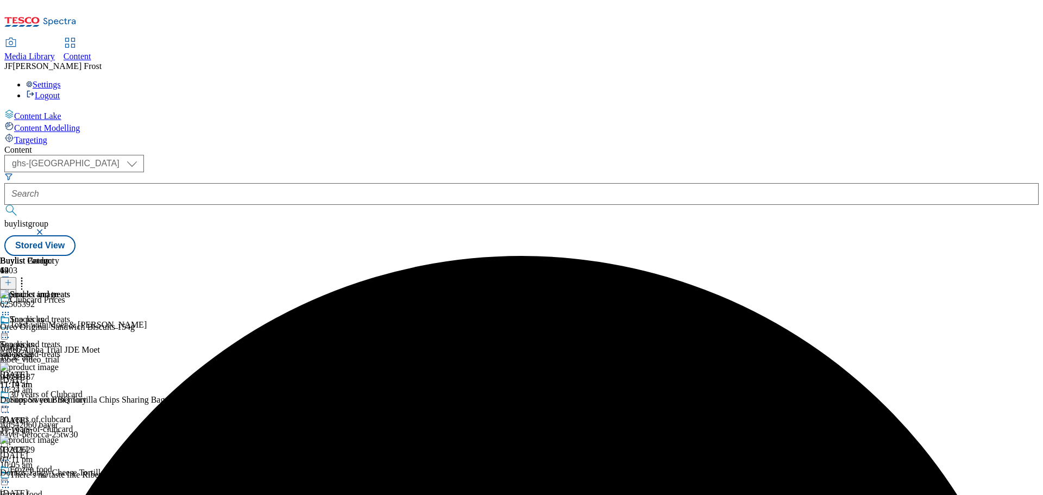
click at [11, 327] on icon at bounding box center [5, 332] width 11 height 11
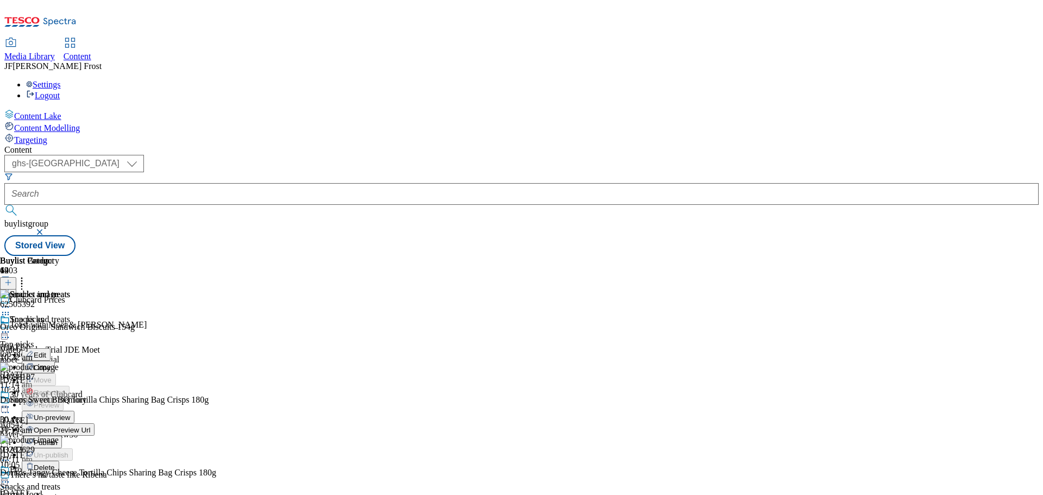
click at [70, 413] on span "Un-preview" at bounding box center [52, 417] width 36 height 8
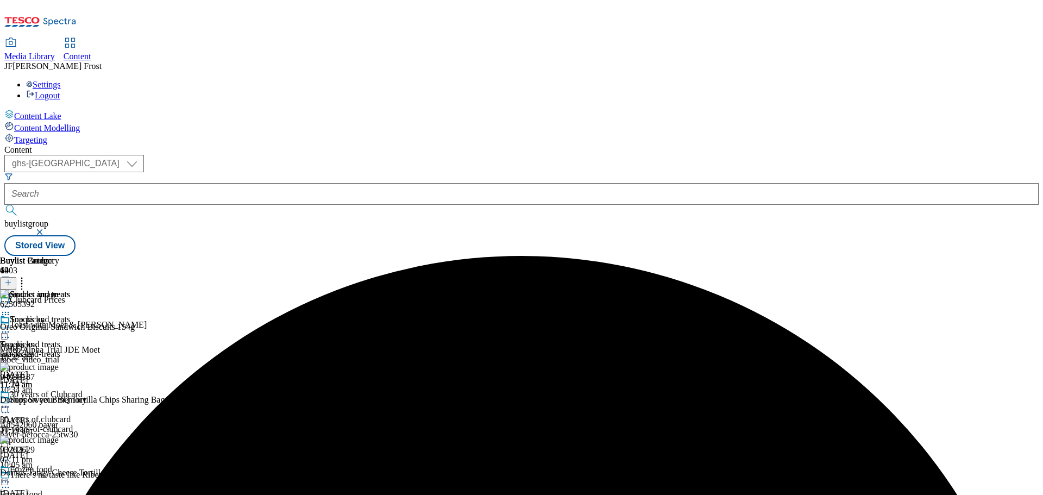
click at [23, 283] on circle at bounding box center [22, 284] width 2 height 2
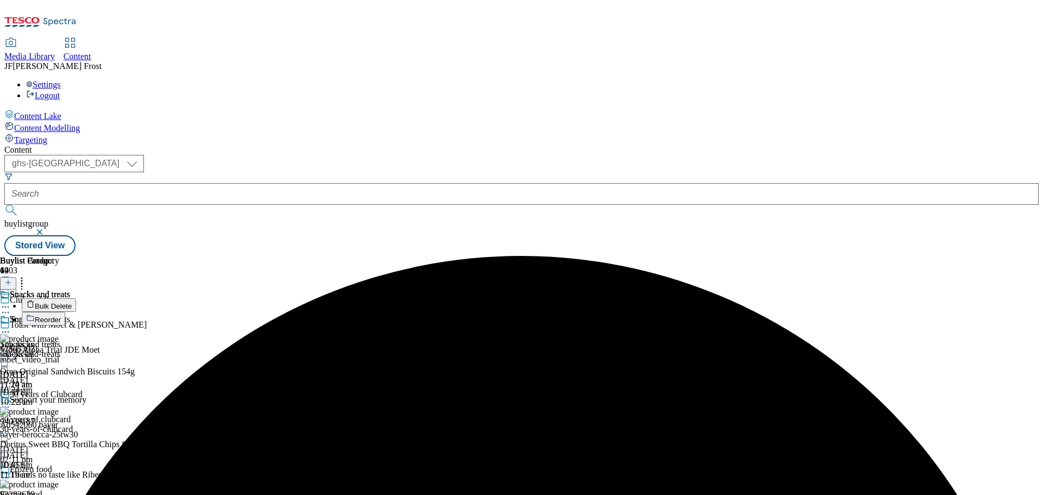
click at [343, 298] on li "Bulk Delete" at bounding box center [182, 305] width 321 height 14
click at [76, 298] on button "Bulk Delete" at bounding box center [49, 305] width 54 height 14
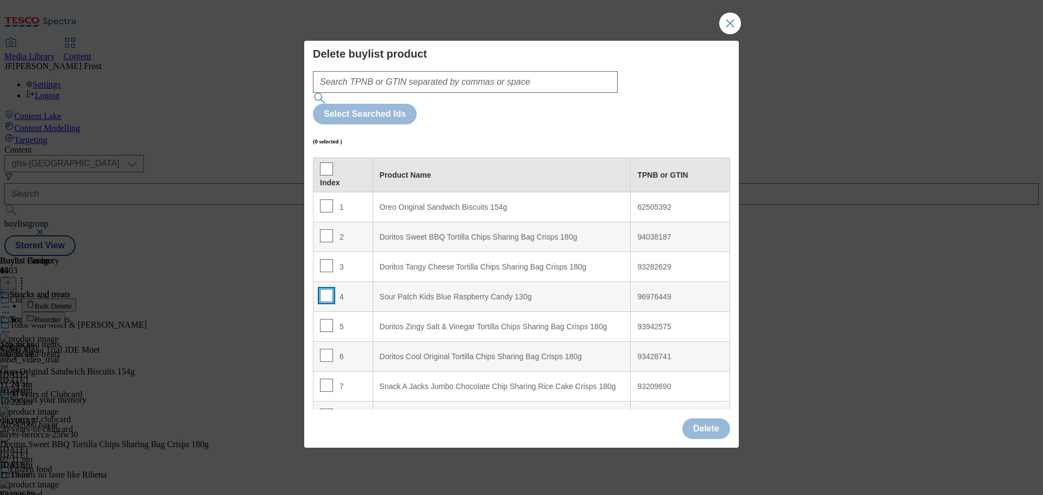
click at [325, 289] on input "Modal" at bounding box center [326, 295] width 13 height 13
checkbox input "true"
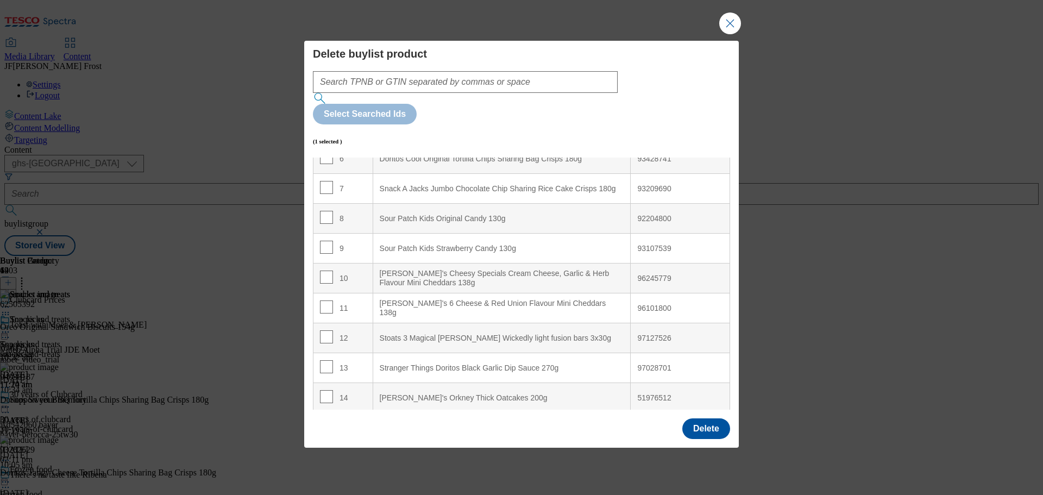
scroll to position [217, 0]
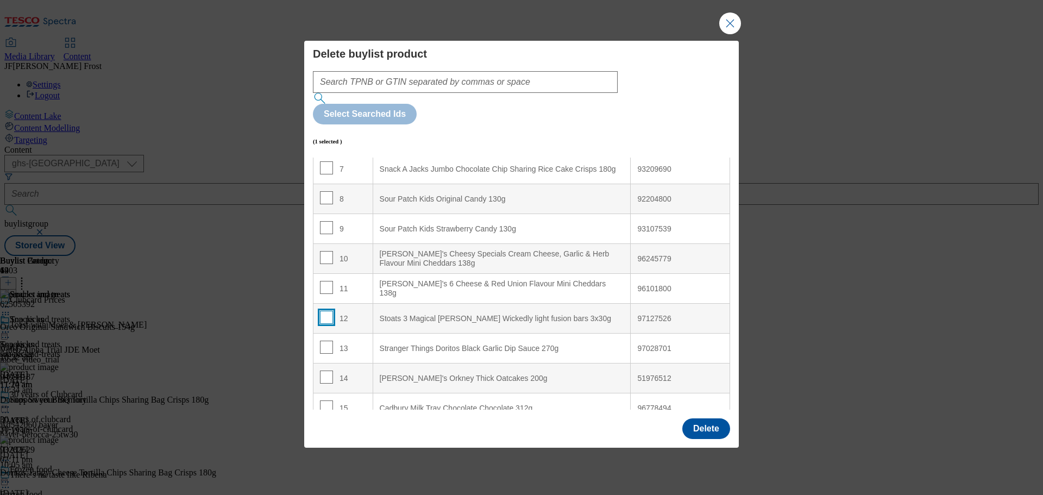
click at [324, 311] on input "Modal" at bounding box center [326, 317] width 13 height 13
checkbox input "true"
click at [327, 341] on input "Modal" at bounding box center [326, 347] width 13 height 13
checkbox input "true"
click at [324, 371] on input "Modal" at bounding box center [326, 377] width 13 height 13
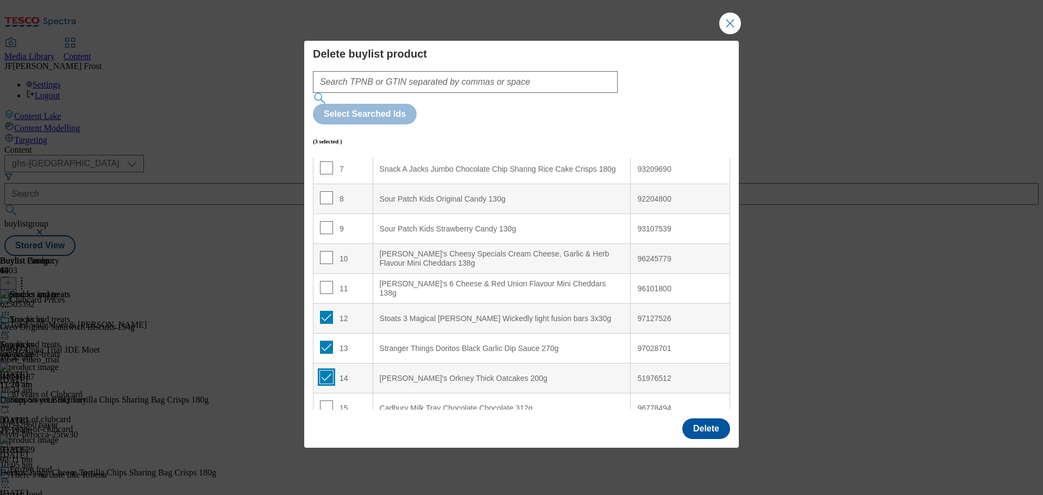
checkbox input "true"
click at [699, 418] on button "Delete" at bounding box center [706, 428] width 48 height 21
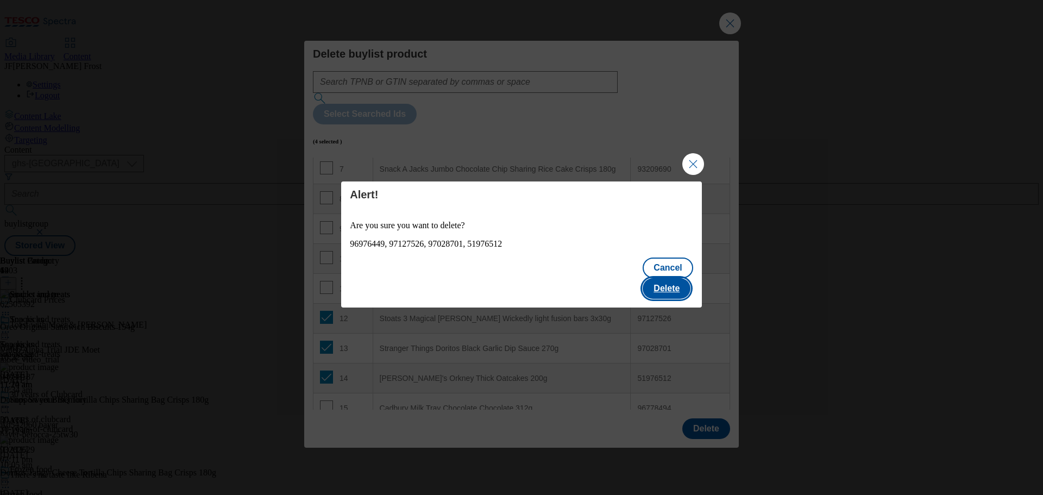
click at [673, 278] on button "Delete" at bounding box center [667, 288] width 48 height 21
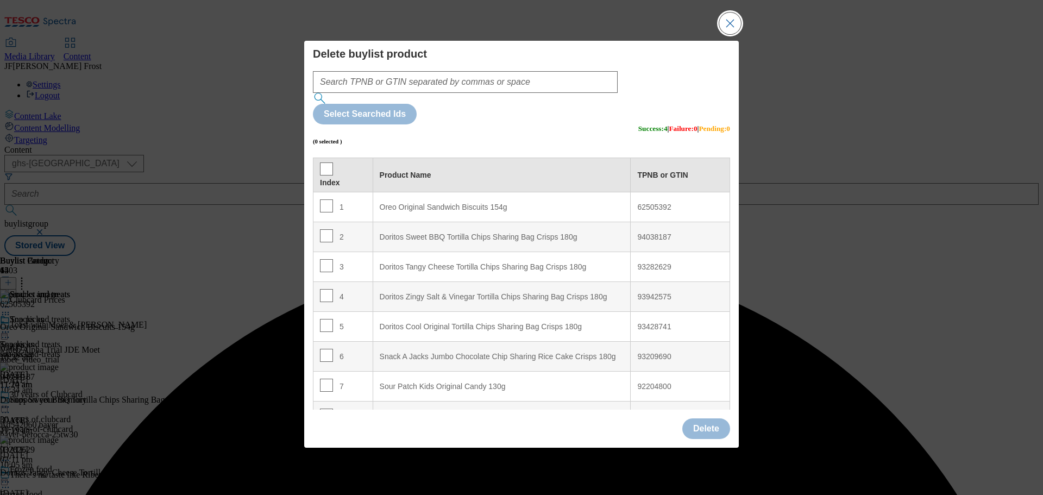
click at [734, 34] on button "Close Modal" at bounding box center [730, 23] width 22 height 22
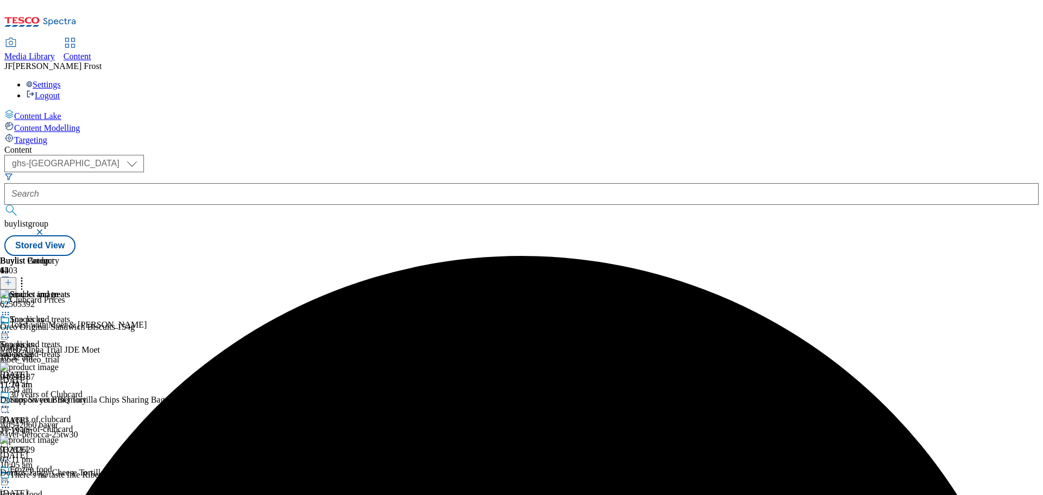
click at [11, 327] on icon at bounding box center [5, 332] width 11 height 11
click at [64, 398] on button "Preview" at bounding box center [43, 404] width 42 height 12
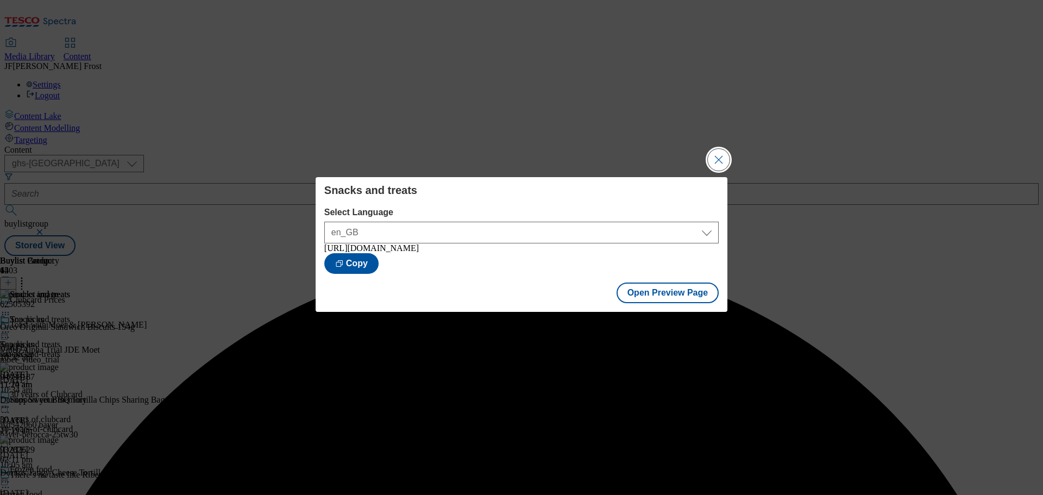
click at [719, 149] on button "Close Modal" at bounding box center [719, 160] width 22 height 22
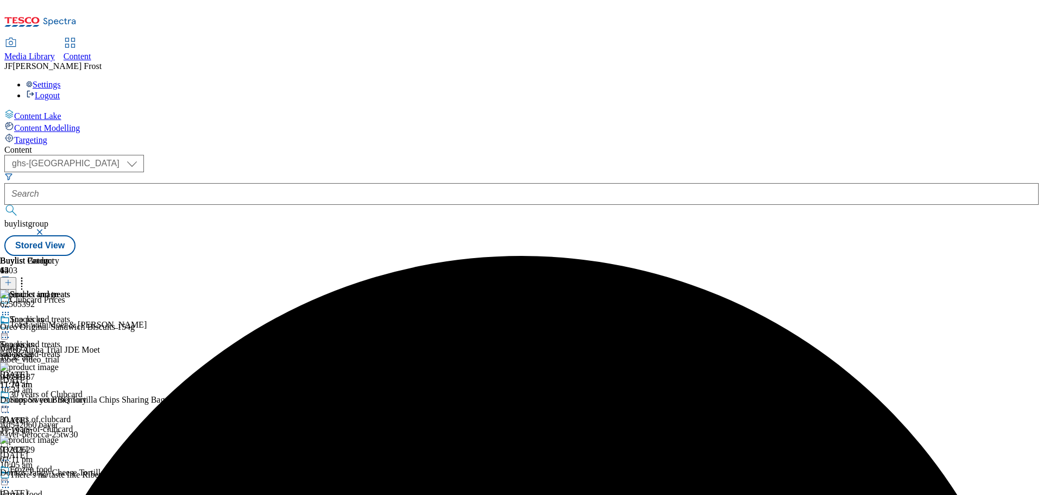
click at [11, 327] on icon at bounding box center [5, 332] width 11 height 11
click at [58, 438] on span "Publish" at bounding box center [46, 442] width 24 height 8
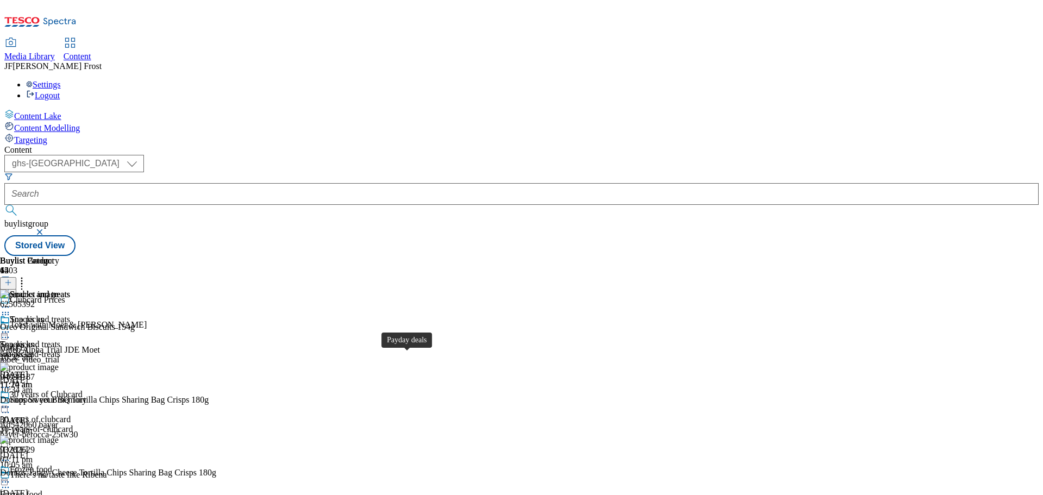
scroll to position [997, 0]
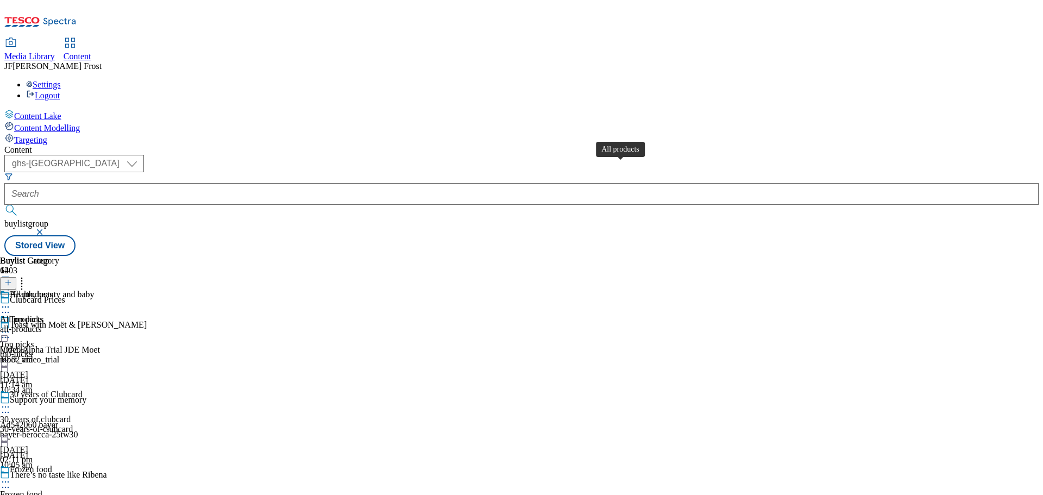
click at [53, 290] on span "All products" at bounding box center [31, 296] width 43 height 12
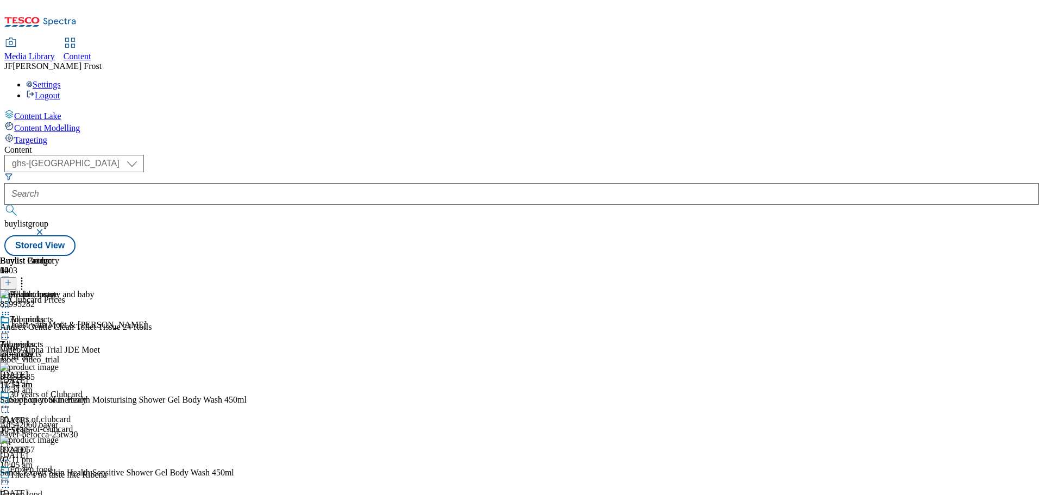
click at [11, 327] on icon at bounding box center [5, 332] width 11 height 11
click at [68, 451] on span "Un-publish" at bounding box center [51, 455] width 35 height 8
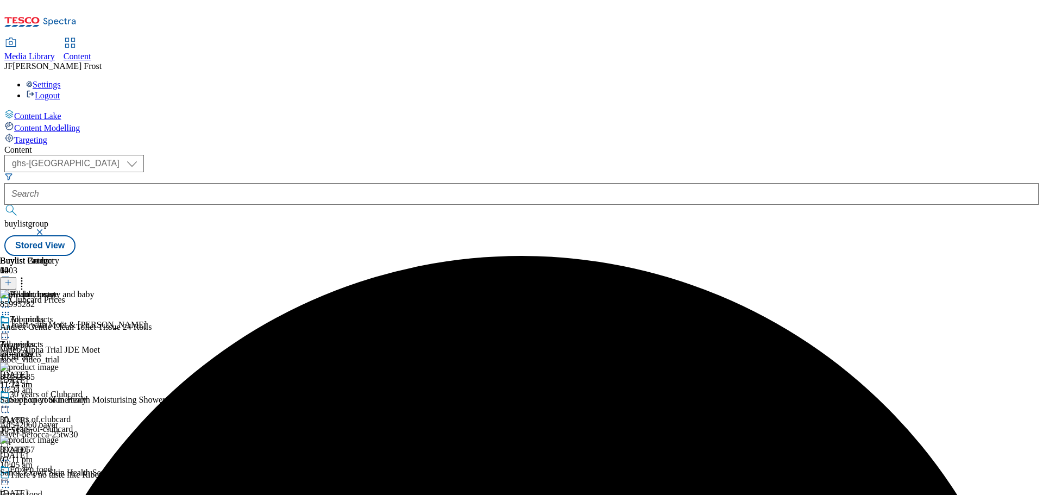
click at [11, 327] on icon at bounding box center [5, 332] width 11 height 11
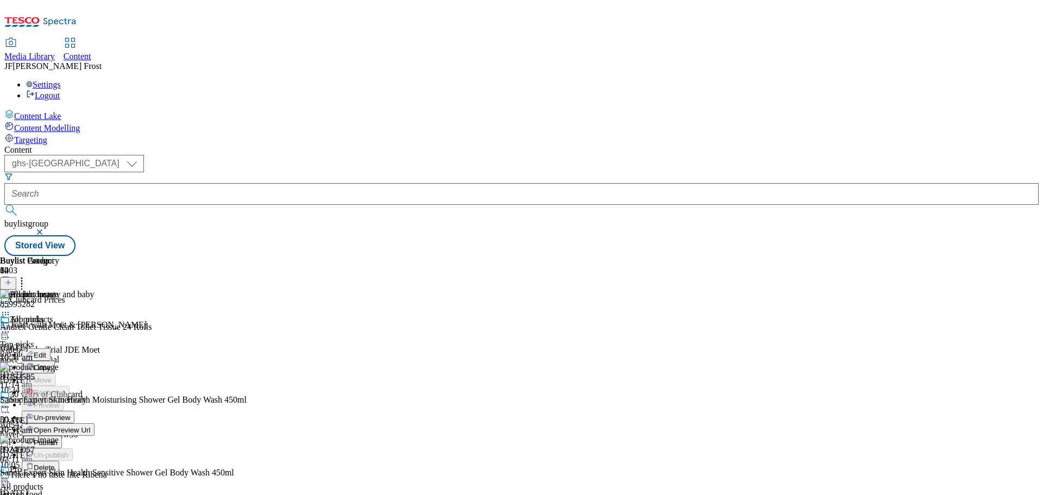
click at [70, 413] on span "Un-preview" at bounding box center [52, 417] width 36 height 8
click at [11, 327] on icon at bounding box center [5, 332] width 11 height 11
click at [27, 275] on icon at bounding box center [21, 280] width 11 height 11
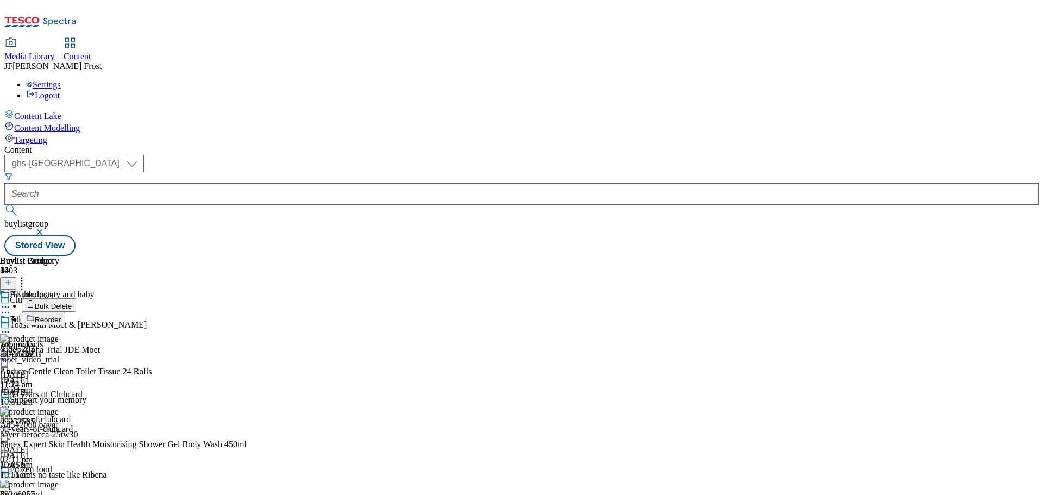
click at [76, 298] on button "Bulk Delete" at bounding box center [49, 305] width 54 height 14
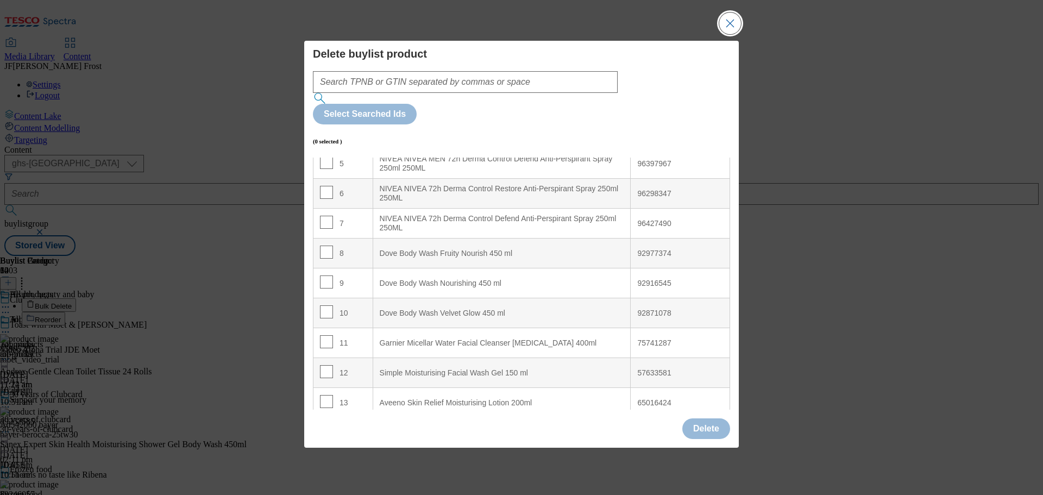
scroll to position [217, 0]
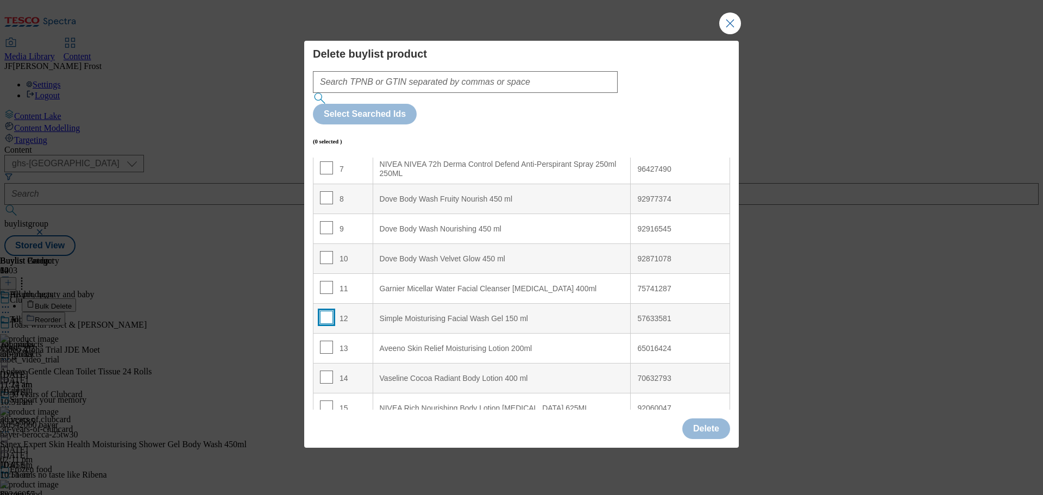
click at [329, 311] on input "Modal" at bounding box center [326, 317] width 13 height 13
checkbox input "true"
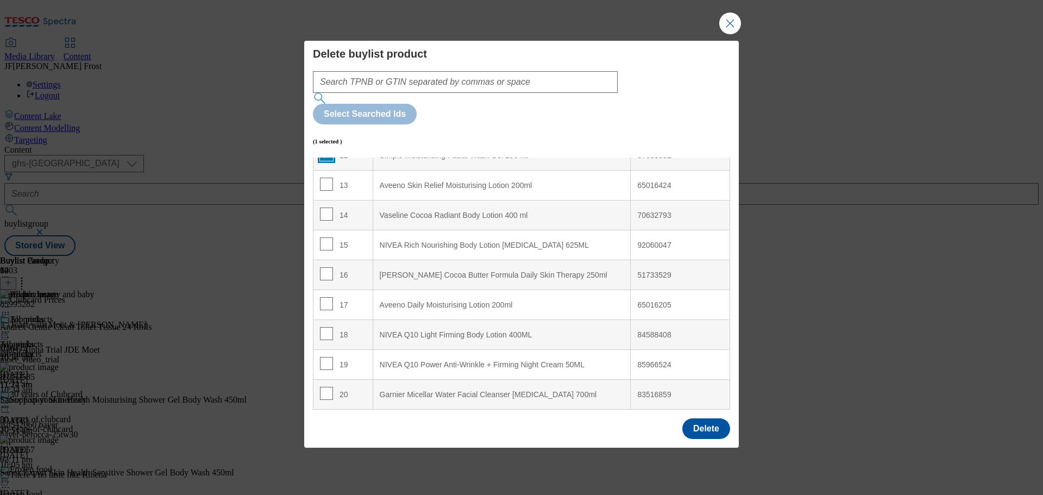
scroll to position [435, 0]
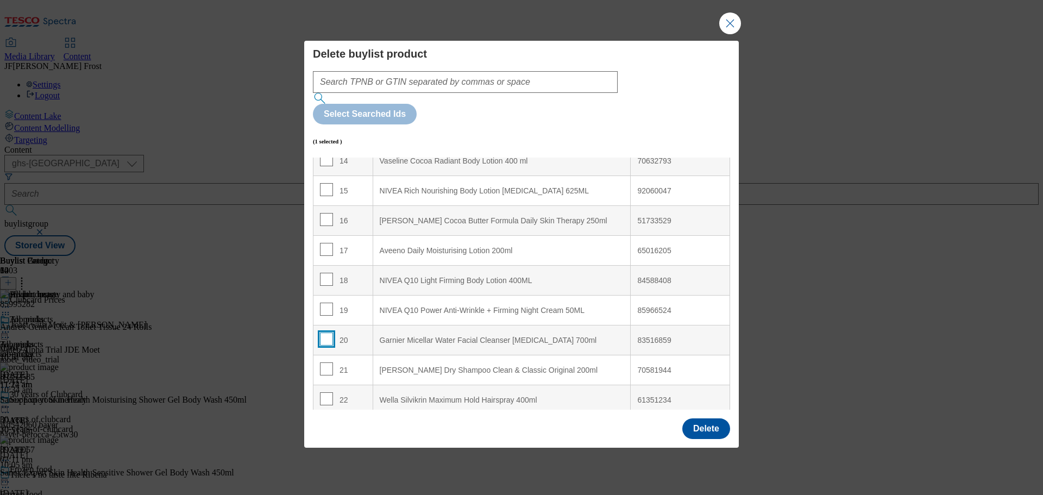
click at [323, 332] on input "Modal" at bounding box center [326, 338] width 13 height 13
checkbox input "true"
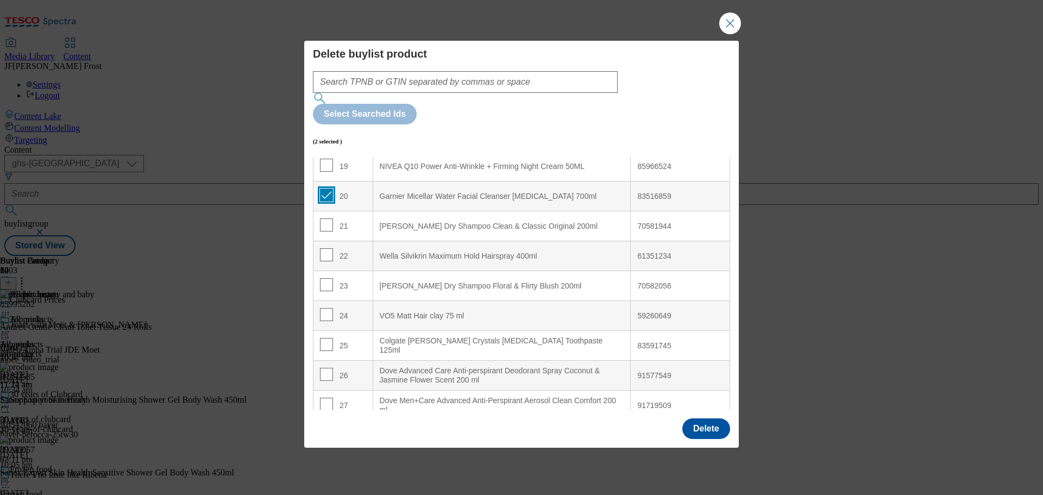
scroll to position [598, 0]
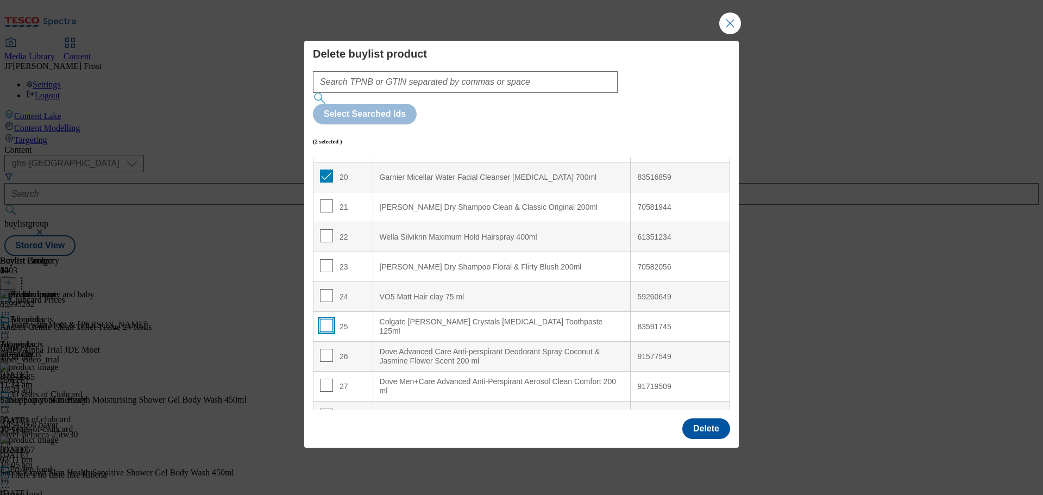
click at [328, 319] on input "Modal" at bounding box center [326, 325] width 13 height 13
checkbox input "true"
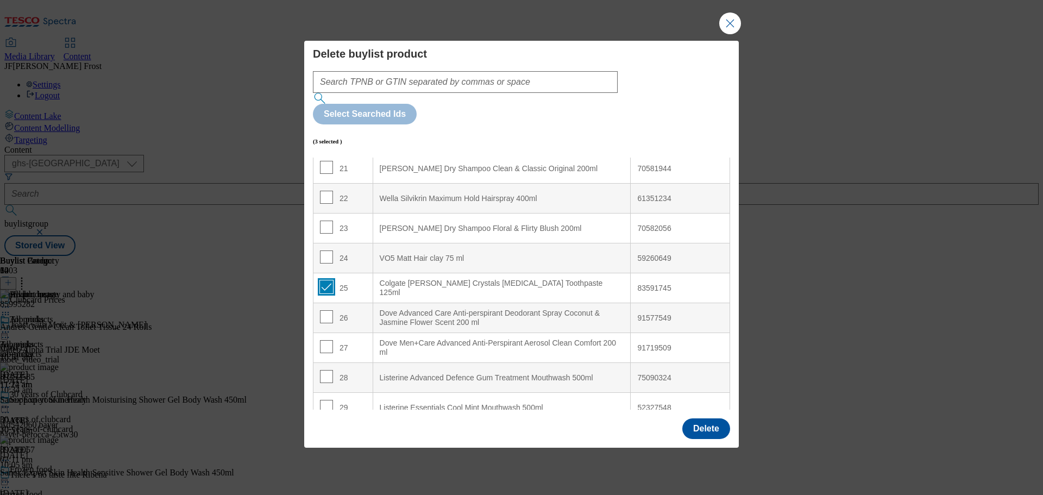
scroll to position [675, 0]
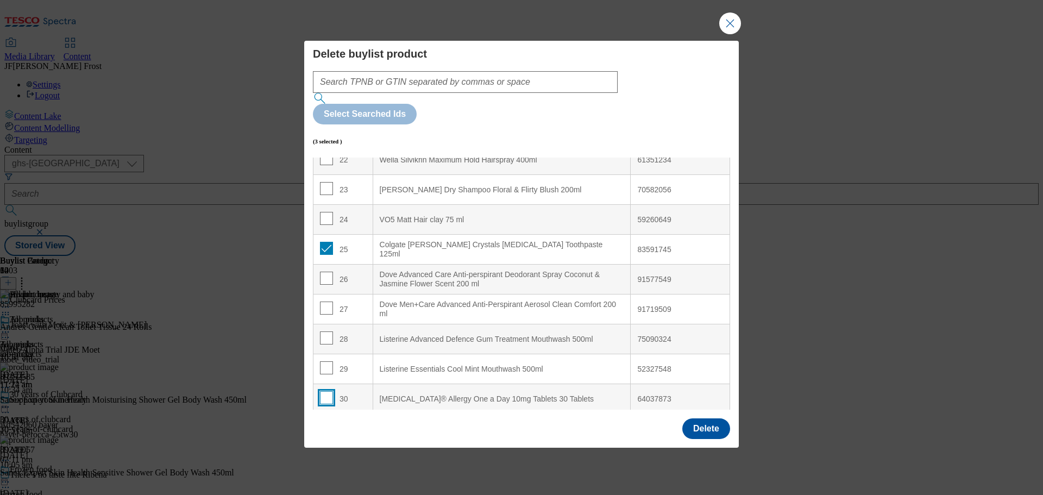
click at [330, 391] on input "Modal" at bounding box center [326, 397] width 13 height 13
checkbox input "true"
click at [713, 418] on button "Delete" at bounding box center [706, 428] width 48 height 21
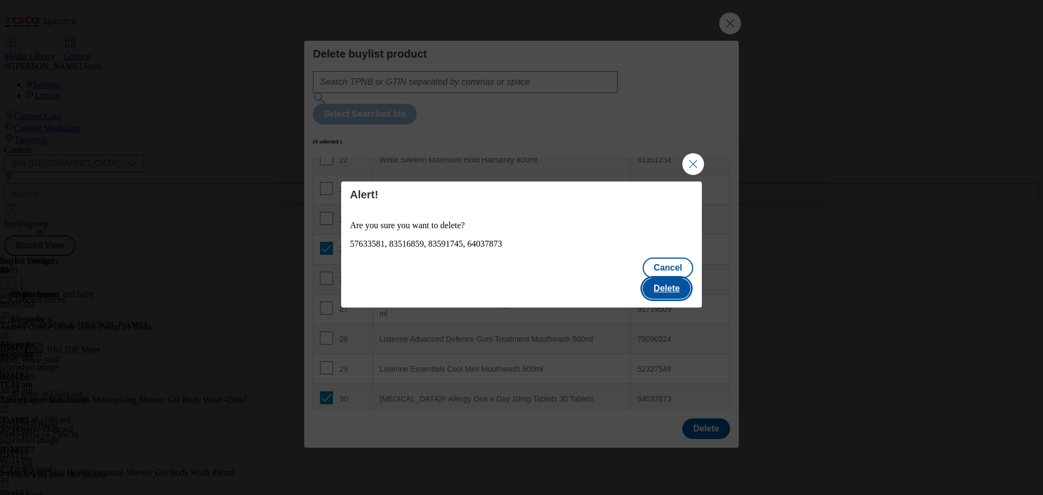
click at [668, 278] on button "Delete" at bounding box center [667, 288] width 48 height 21
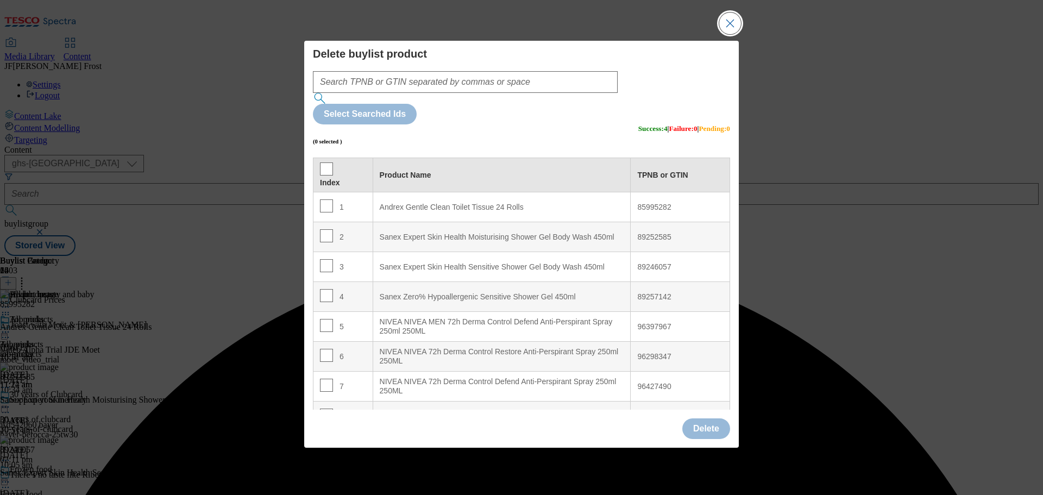
click at [734, 34] on button "Close Modal" at bounding box center [730, 23] width 22 height 22
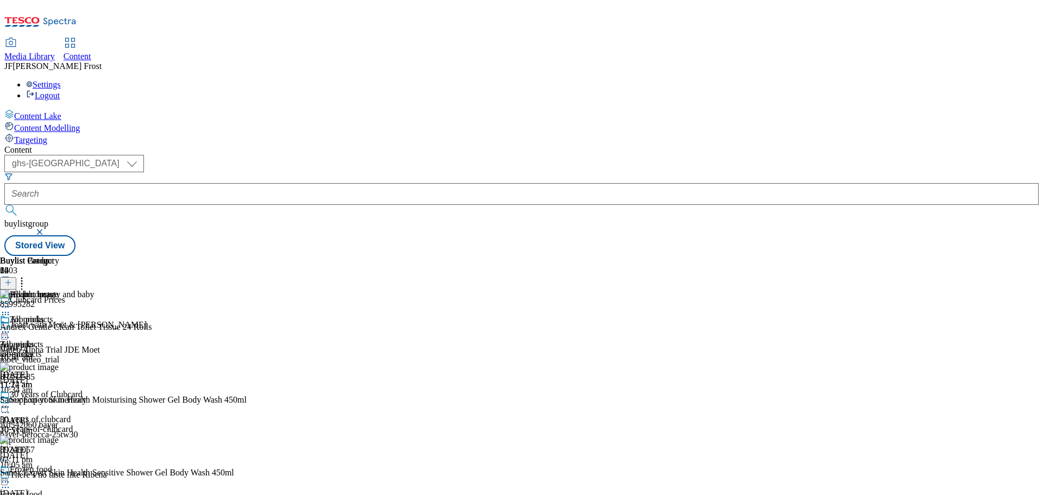
click at [11, 327] on icon at bounding box center [5, 332] width 11 height 11
click at [59, 401] on span "Preview" at bounding box center [47, 405] width 26 height 8
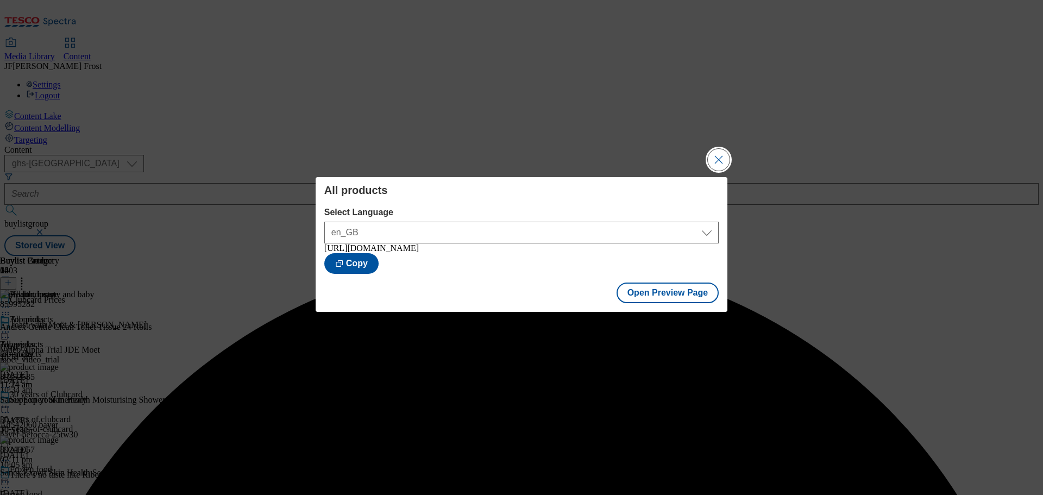
click at [719, 152] on button "Close Modal" at bounding box center [719, 160] width 22 height 22
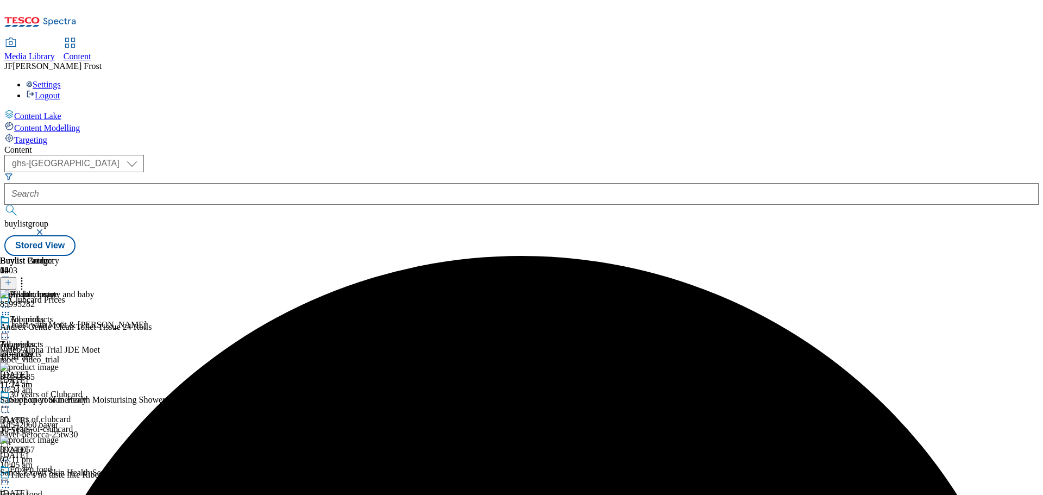
click at [11, 327] on icon at bounding box center [5, 332] width 11 height 11
click at [58, 438] on span "Publish" at bounding box center [46, 442] width 24 height 8
click at [753, 155] on div "( optional ) ghs-roi ghs-uk ghs-uk buylistgroup Stored View" at bounding box center [521, 205] width 1034 height 101
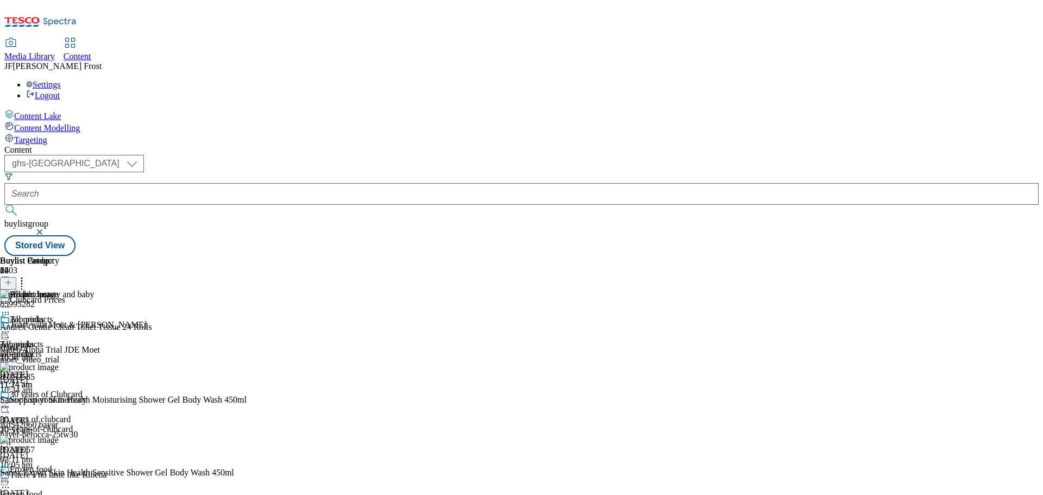
click at [1021, 80] on div "Settings Logout" at bounding box center [521, 90] width 1034 height 21
click at [60, 91] on link "Logout" at bounding box center [43, 95] width 34 height 9
